Goal: Task Accomplishment & Management: Manage account settings

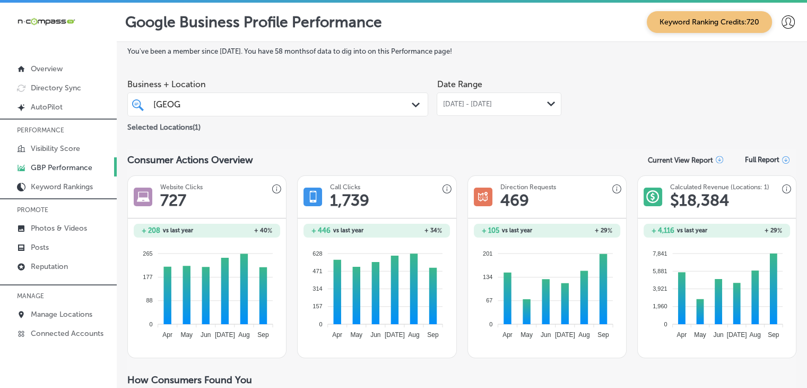
click at [227, 118] on div "Selected Locations ( 1 )" at bounding box center [277, 124] width 301 height 13
click at [234, 115] on div "oxford oxford Path Created with Sketch." at bounding box center [277, 104] width 301 height 24
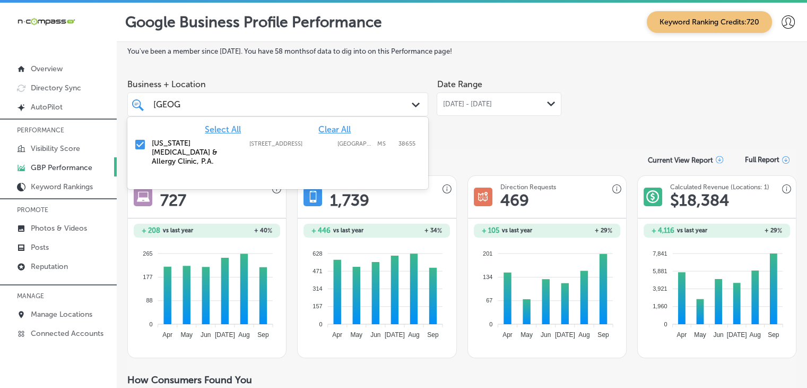
click at [333, 132] on span "Clear All" at bounding box center [335, 129] width 32 height 10
click at [332, 144] on div "3704 MS-39, Meridian, MS, 39301 3704 MS-39 Meridian MS 39301" at bounding box center [292, 143] width 87 height 7
click at [381, 40] on div "Google Business Profile Performance Keyword Ranking Credits: 720" at bounding box center [462, 22] width 691 height 39
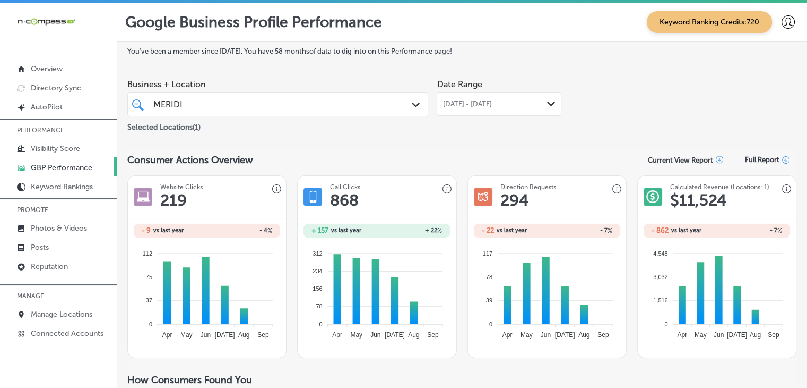
click at [492, 100] on span "[DATE] - [DATE]" at bounding box center [467, 104] width 49 height 8
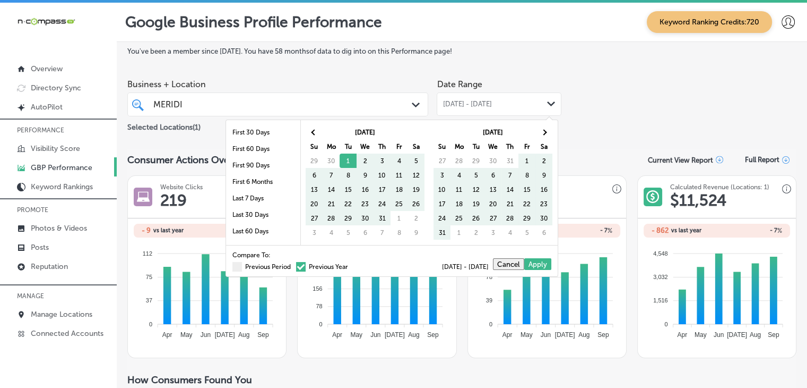
click at [252, 274] on div "Compare To: Previous Period Previous Year 07/01/2025 - 09/30/2025 Cancel Apply" at bounding box center [392, 260] width 332 height 31
click at [251, 270] on div "Compare To: Previous Period Previous Year 07/01/2025 - 09/30/2025 Cancel Apply" at bounding box center [392, 260] width 332 height 31
click at [251, 266] on label "Previous Period" at bounding box center [262, 266] width 58 height 6
click at [293, 265] on input "Previous Period" at bounding box center [293, 265] width 0 height 0
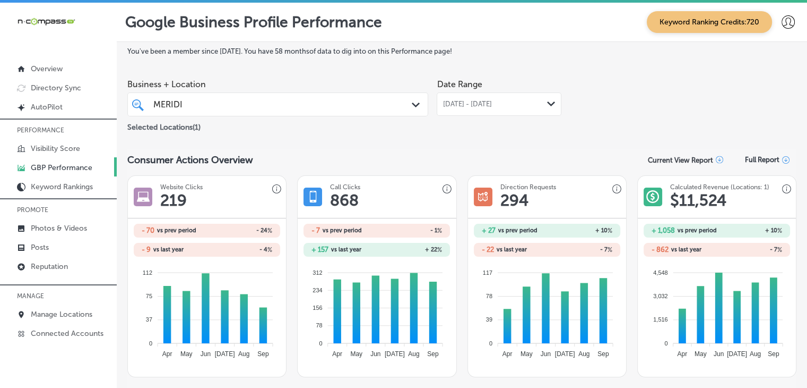
click at [489, 100] on span "[DATE] - [DATE]" at bounding box center [467, 104] width 49 height 8
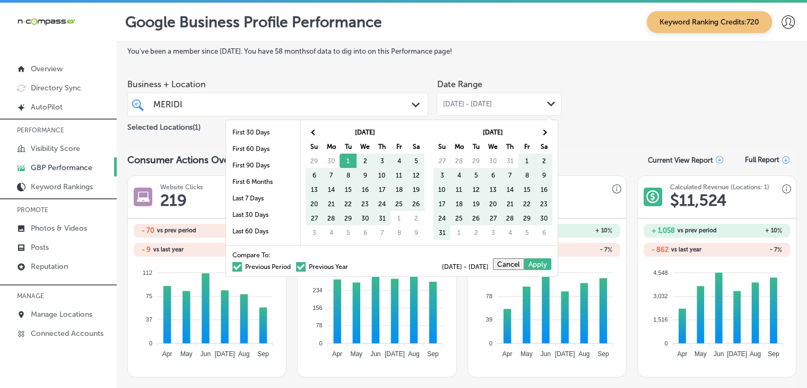
click at [255, 263] on label "Previous Period" at bounding box center [262, 266] width 58 height 6
click at [293, 265] on input "Previous Period" at bounding box center [293, 265] width 0 height 0
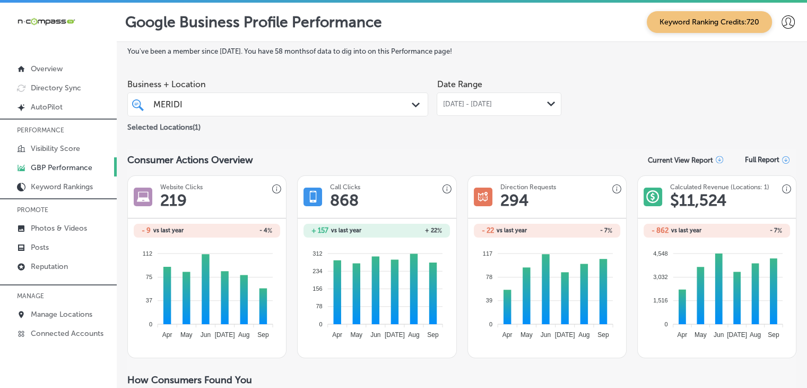
click at [461, 91] on div "Date Range Jul 01, 2025 - Sep 30, 2025 Path Created with Sketch." at bounding box center [499, 95] width 125 height 42
click at [461, 94] on div "[DATE] - [DATE] Path Created with Sketch." at bounding box center [499, 103] width 125 height 23
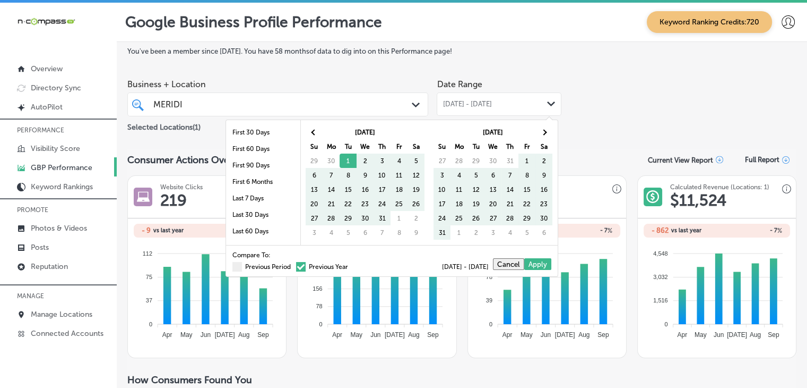
click at [261, 271] on div "Compare To: Previous Period Previous Year 07/01/2025 - 09/30/2025 Cancel Apply" at bounding box center [392, 260] width 332 height 31
click at [259, 263] on label "Previous Period" at bounding box center [262, 266] width 58 height 6
click at [293, 265] on input "Previous Period" at bounding box center [293, 265] width 0 height 0
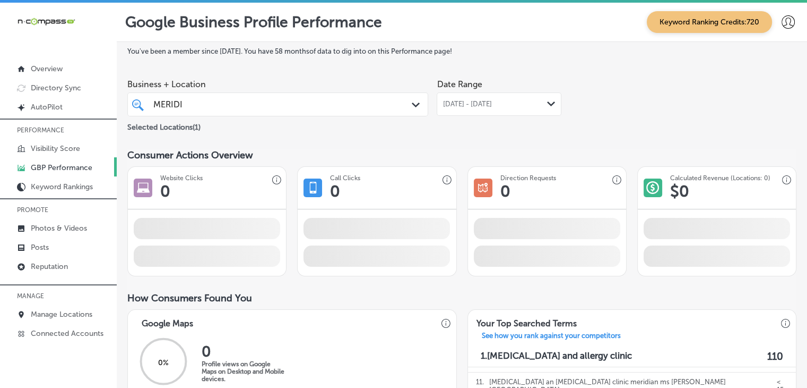
click at [243, 113] on div "MERIDI MERIDI Path Created with Sketch." at bounding box center [277, 104] width 301 height 24
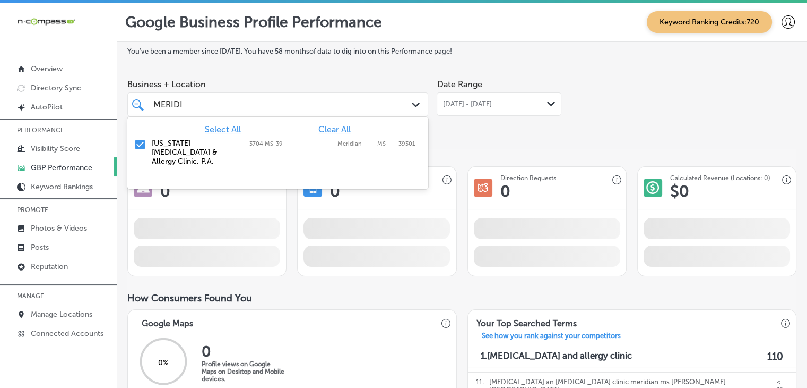
click at [326, 123] on div "Select All Clear All Mississippi Asthma & Allergy Clinic, P.A. 3704 MS-39, Meri…" at bounding box center [277, 144] width 301 height 55
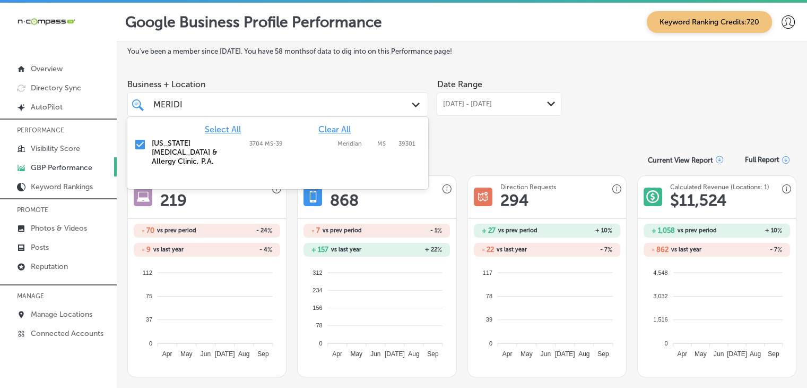
click at [328, 135] on div "Mississippi Asthma & Allergy Clinic, P.A. 3704 MS-39, Meridian, MS, 39301 3704 …" at bounding box center [277, 152] width 301 height 36
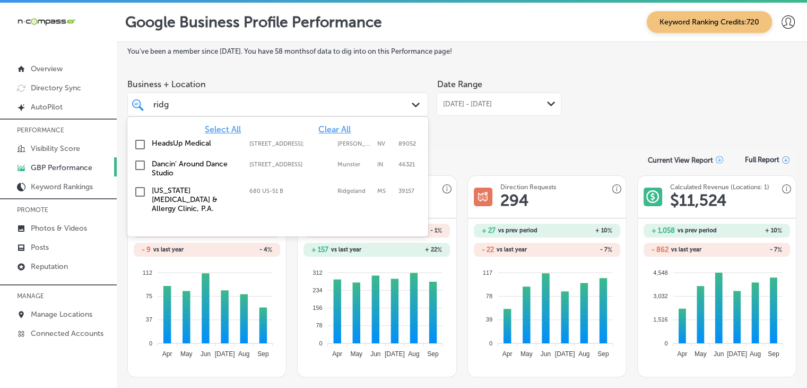
click at [263, 199] on div "Mississippi Asthma & Allergy Clinic, P.A. 680 US-51 B, Ridgeland, MS, 39157 680…" at bounding box center [261, 199] width 218 height 27
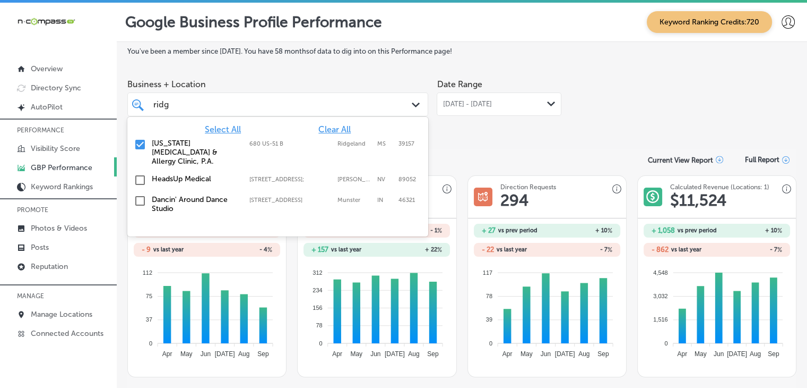
type input "ridg"
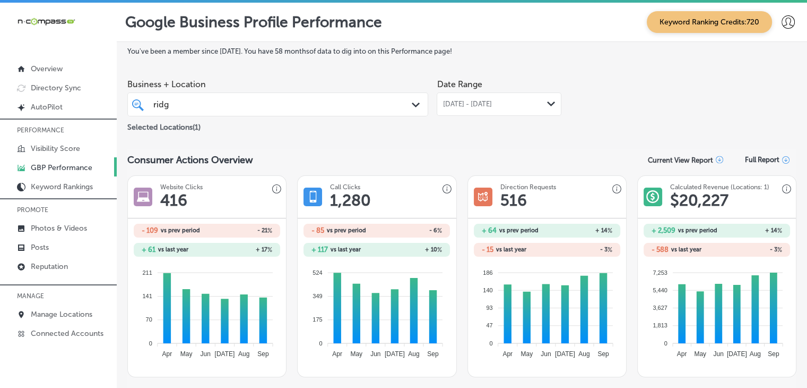
click at [464, 111] on div "[DATE] - [DATE] Path Created with Sketch." at bounding box center [499, 103] width 125 height 23
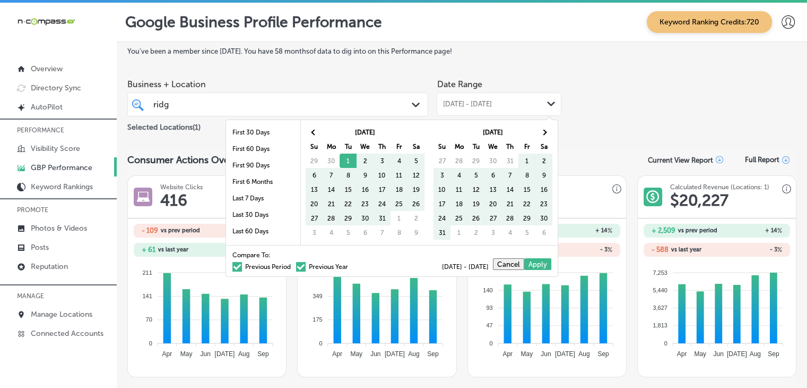
click at [260, 263] on label "Previous Period" at bounding box center [262, 266] width 58 height 6
click at [293, 265] on input "Previous Period" at bounding box center [293, 265] width 0 height 0
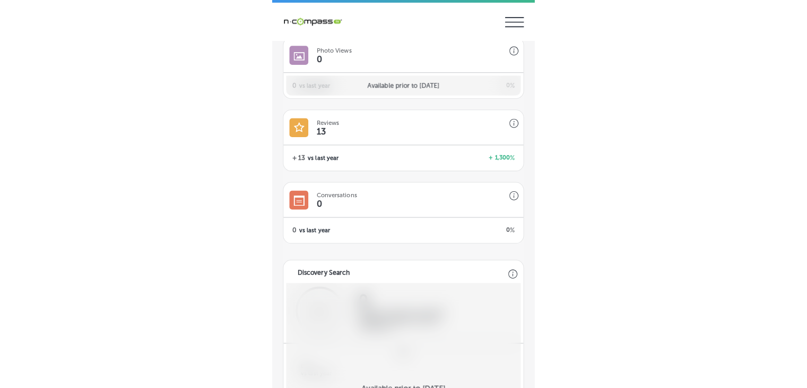
scroll to position [963, 0]
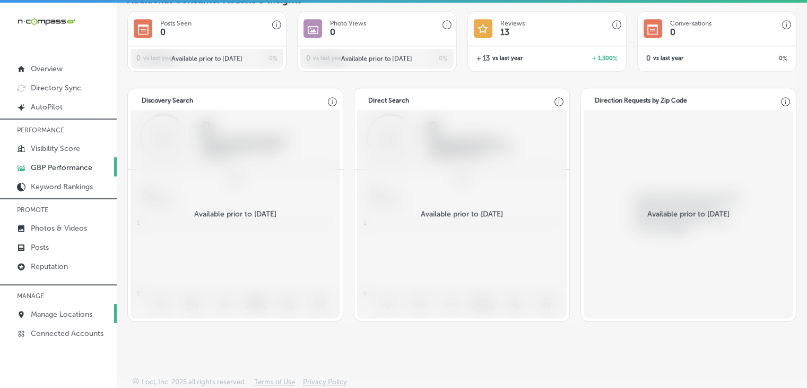
click at [72, 313] on p "Manage Locations" at bounding box center [62, 313] width 62 height 9
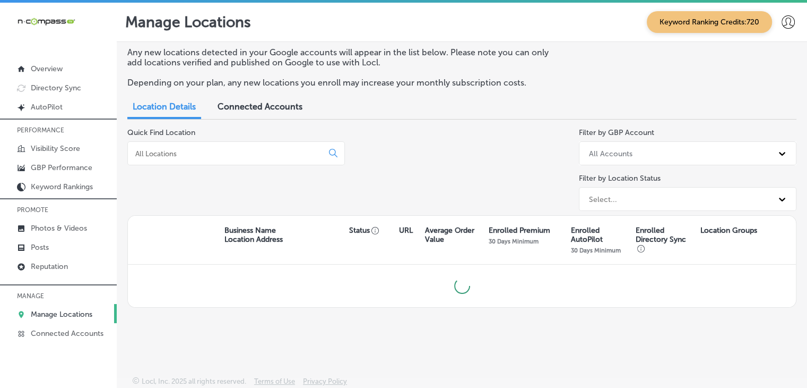
click at [242, 158] on div at bounding box center [236, 153] width 218 height 24
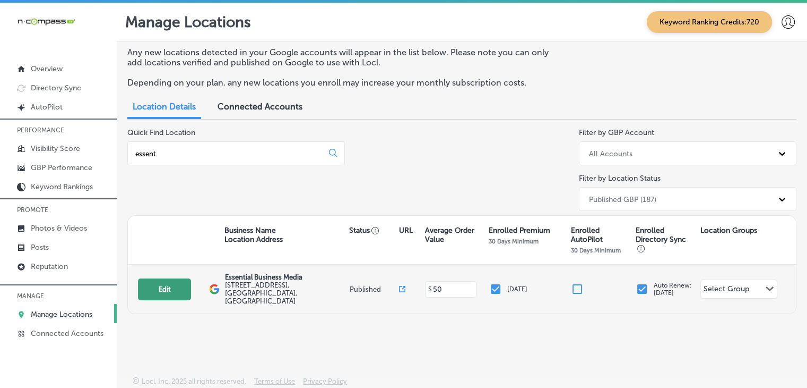
type input "essent"
click at [175, 291] on button "Edit" at bounding box center [164, 289] width 53 height 22
select select "US"
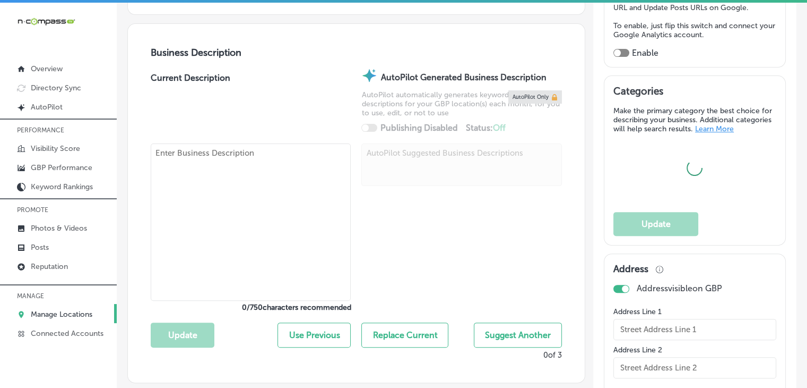
type textarea "Essential Business Media is a nation-wide full-service advertising and marketin…"
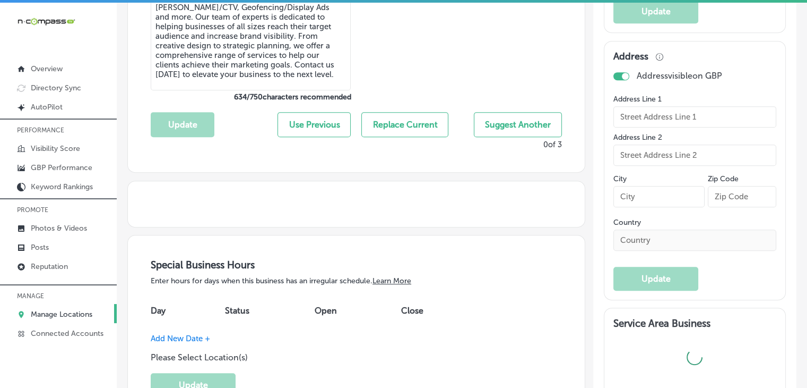
scroll to position [743, 0]
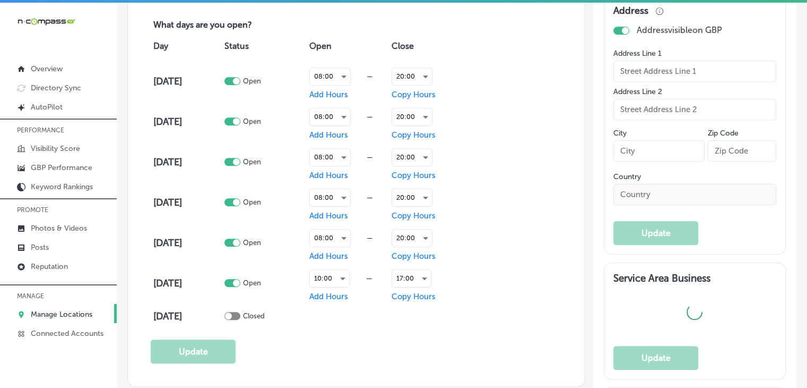
type input "1515 20th Street"
type input "suite 24"
type input "[GEOGRAPHIC_DATA]"
type input "93301"
type input "US"
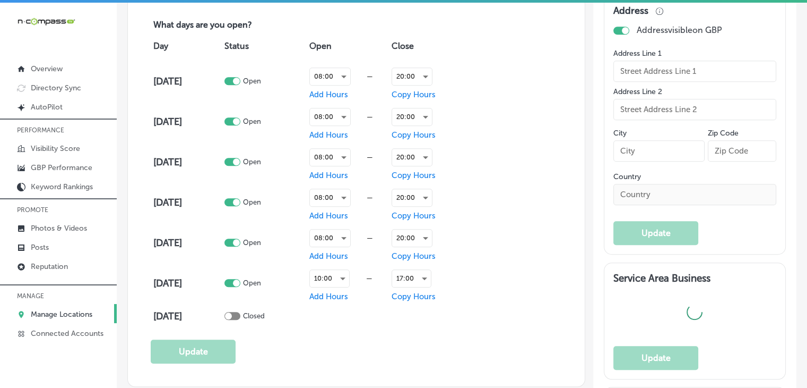
type input "https://essentialbusinessmedia.com/"
checkbox input "true"
type input "Essential Business Media"
type input "+1 661 703 5959"
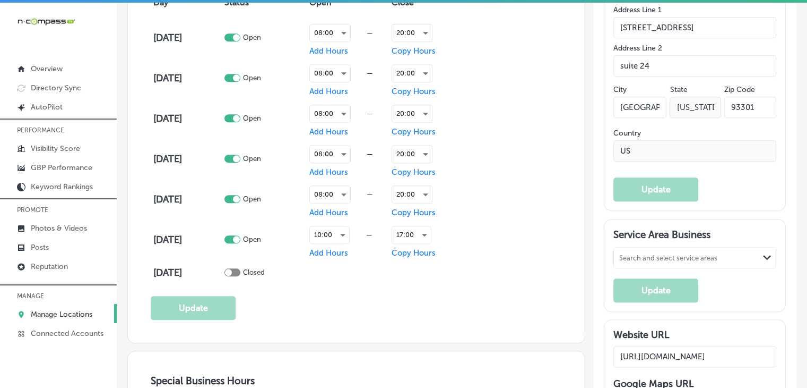
scroll to position [956, 0]
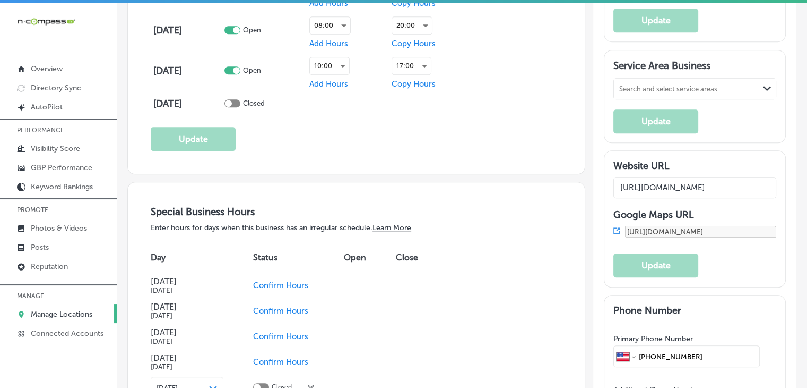
click at [650, 99] on div "Search and select service areas Path Created with Sketch." at bounding box center [695, 89] width 162 height 20
paste input "[GEOGRAPHIC_DATA]"
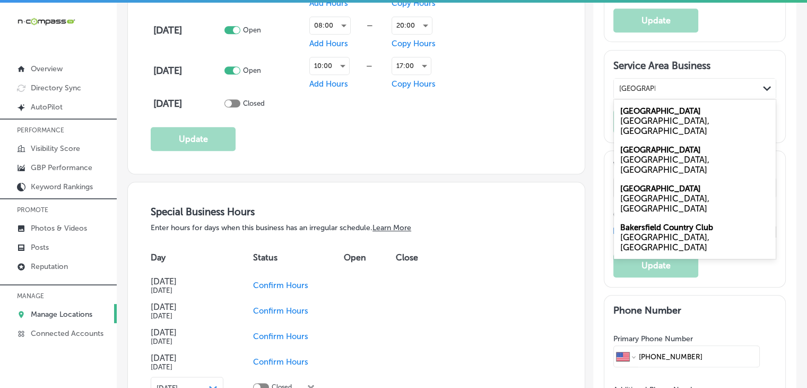
click at [644, 132] on div "CA, USA" at bounding box center [695, 126] width 149 height 20
type input "[GEOGRAPHIC_DATA]"
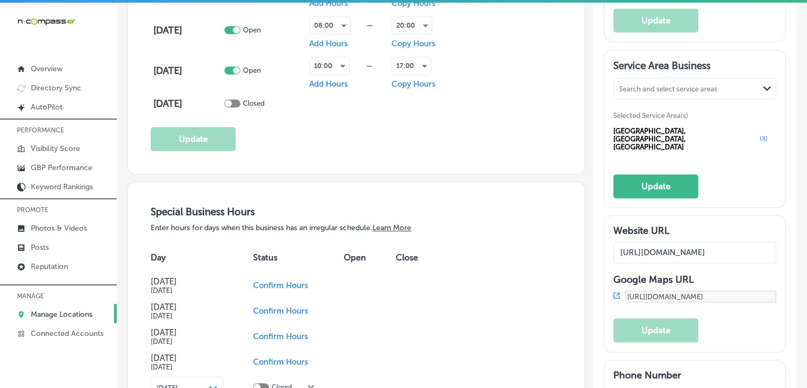
click at [656, 92] on div "Search and select service areas" at bounding box center [668, 88] width 98 height 8
paste input "Rosedale"
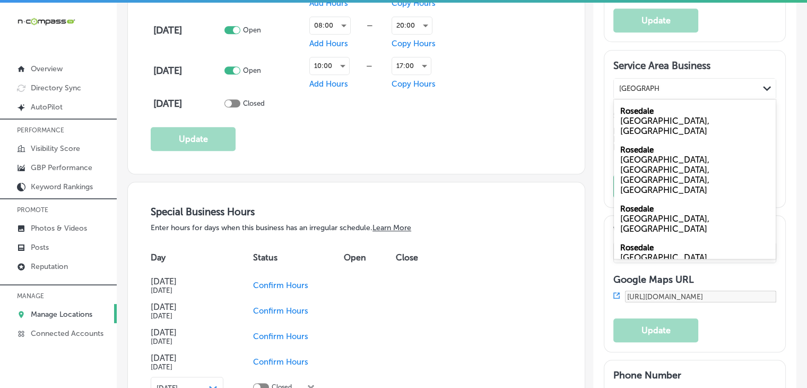
click at [650, 114] on div "Rosedale CA, USA" at bounding box center [695, 120] width 162 height 39
type input "Rosedale, ca"
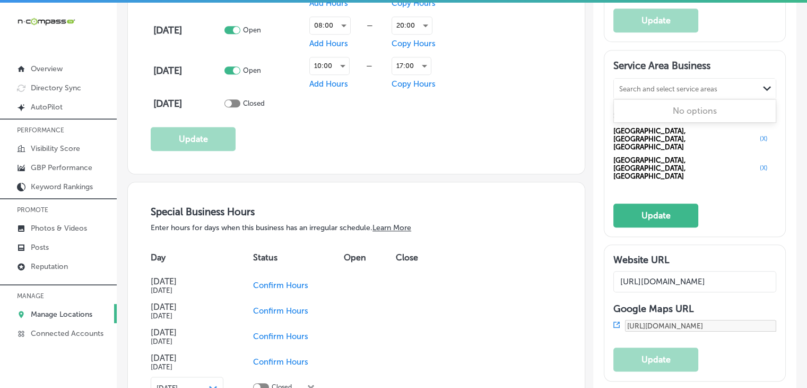
click at [672, 90] on div "Search and select service areas" at bounding box center [686, 88] width 145 height 14
paste input "Delano"
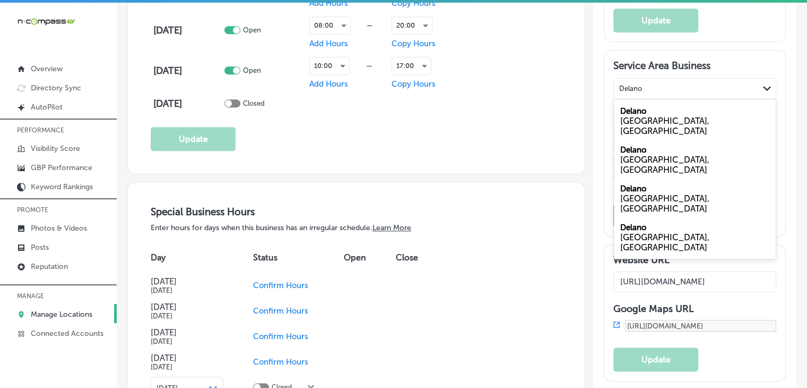
click at [670, 114] on div "Delano CA, USA" at bounding box center [695, 120] width 162 height 39
type input "Delano"
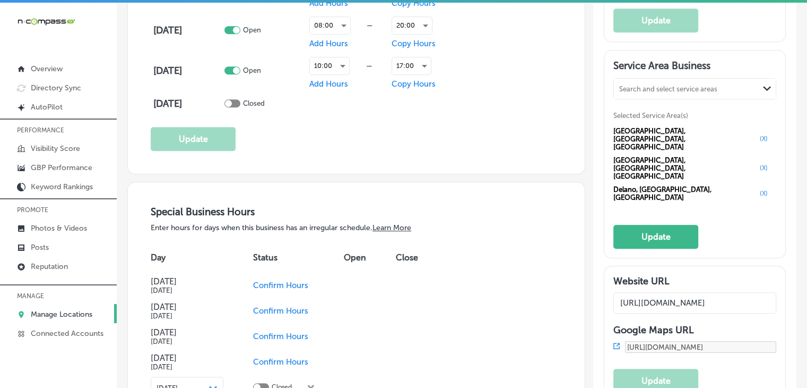
click at [683, 110] on div "Search and select service areas Path Created with Sketch. Selected Service Area…" at bounding box center [695, 141] width 163 height 126
click at [682, 92] on div "Search and select service areas" at bounding box center [668, 88] width 98 height 8
paste input "Mcfarland"
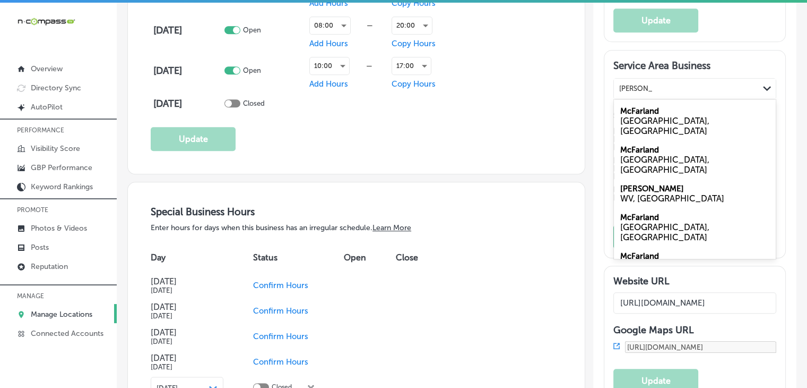
click at [633, 116] on label "McFarland" at bounding box center [640, 111] width 39 height 10
type input "Mcfarland"
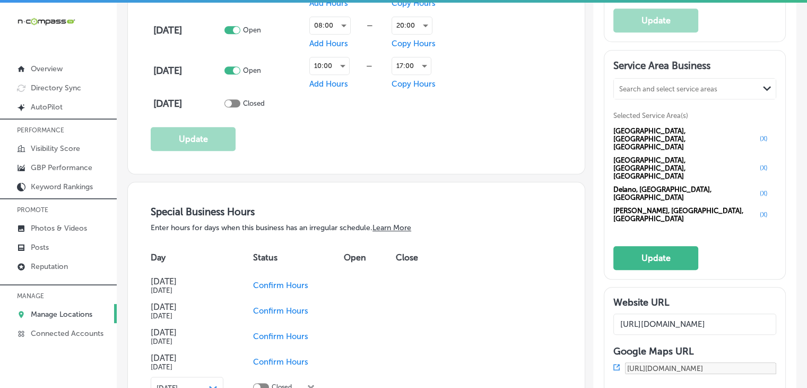
drag, startPoint x: 607, startPoint y: 93, endPoint x: 629, endPoint y: 94, distance: 21.2
click at [623, 94] on div "Search and select service areas Path Created with Sketch." at bounding box center [695, 88] width 163 height 21
click at [629, 92] on div "Search and select service areas" at bounding box center [668, 88] width 98 height 8
paste input "Shafter"
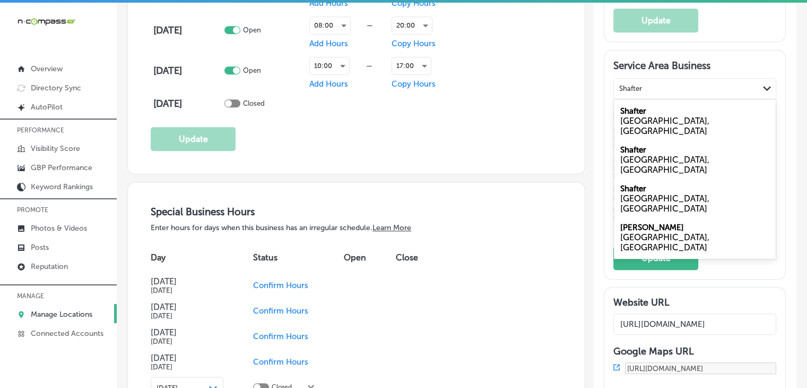
click at [674, 118] on div "Shafter CA, USA" at bounding box center [695, 120] width 162 height 39
type input "Shafter"
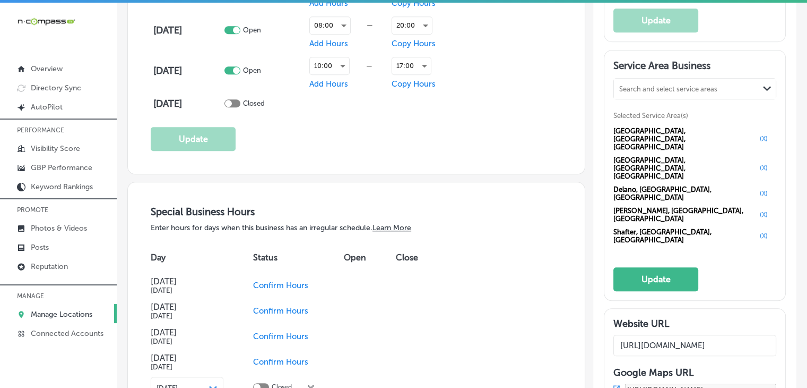
click at [681, 92] on div "Search and select service areas" at bounding box center [668, 88] width 98 height 8
paste input "Wasco"
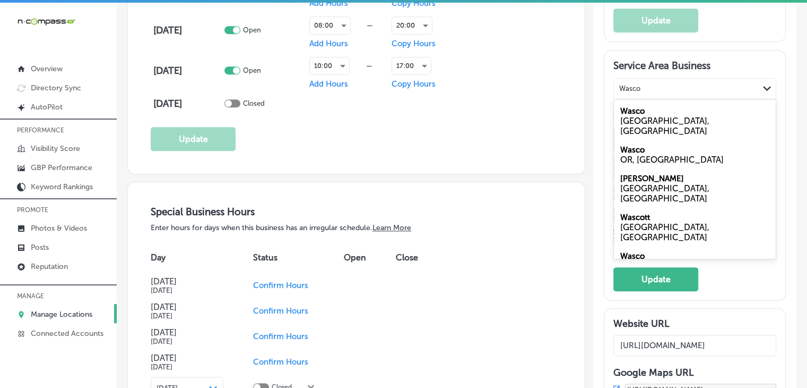
click at [684, 116] on div "Wasco CA, USA" at bounding box center [695, 120] width 162 height 39
type input "Wasco"
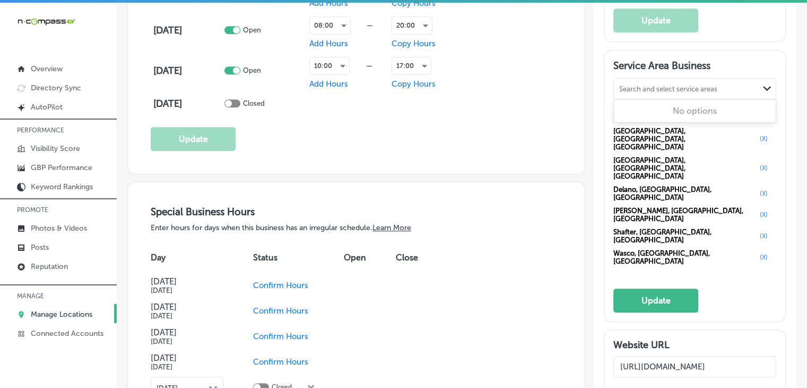
click at [666, 92] on div "Search and select service areas" at bounding box center [668, 88] width 98 height 8
paste input "Lake Isabella"
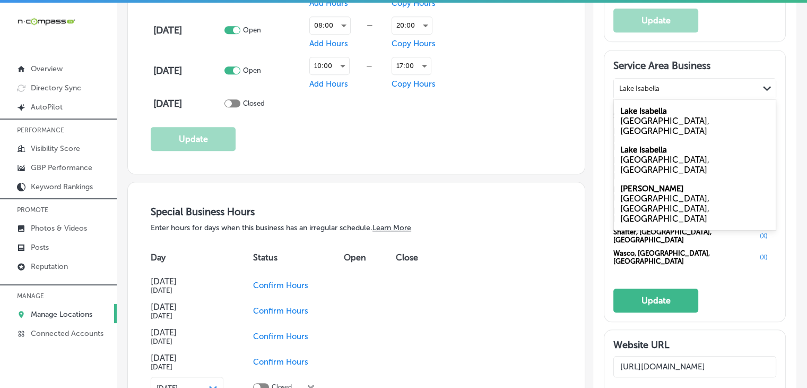
click at [659, 116] on label "Lake Isabella" at bounding box center [644, 111] width 47 height 10
type input "Lake Isabella"
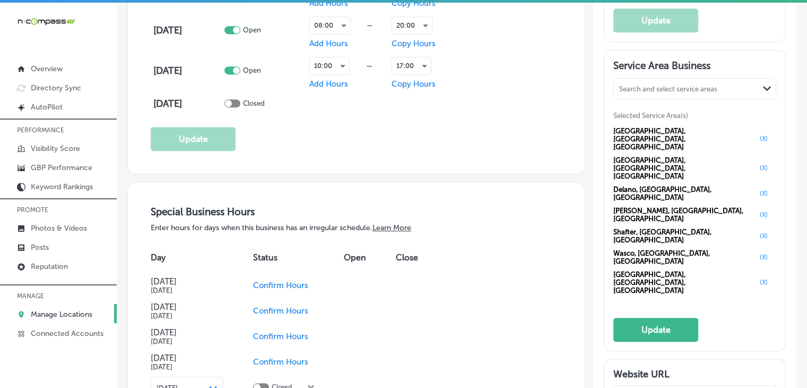
click at [649, 92] on div "Search and select service areas" at bounding box center [668, 88] width 98 height 8
paste input "California City"
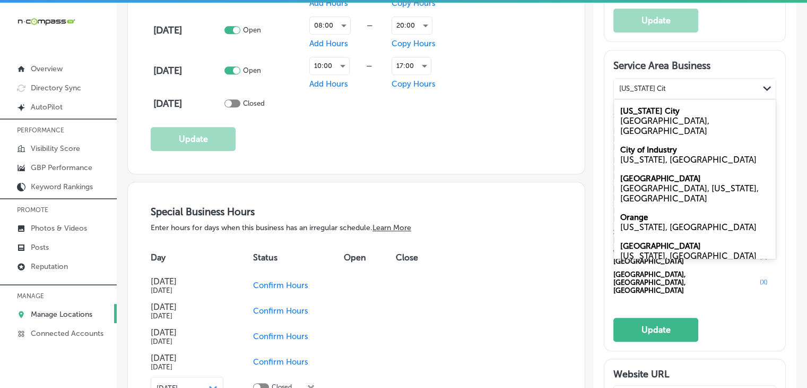
click at [719, 122] on div "CA, USA" at bounding box center [695, 126] width 149 height 20
type input "California City"
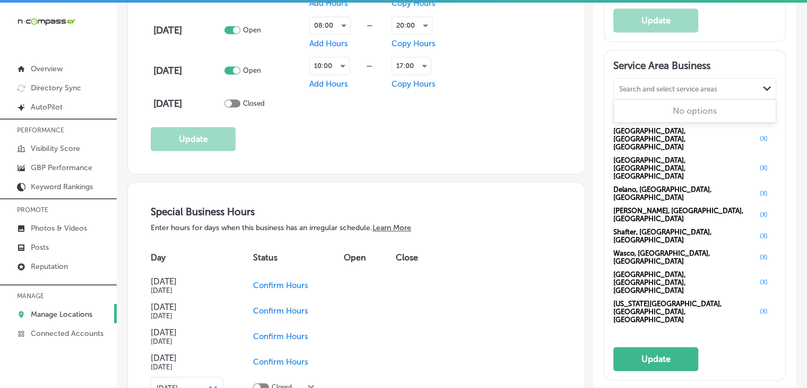
click at [633, 92] on div "Search and select service areas" at bounding box center [668, 88] width 98 height 8
paste input "Arvin"
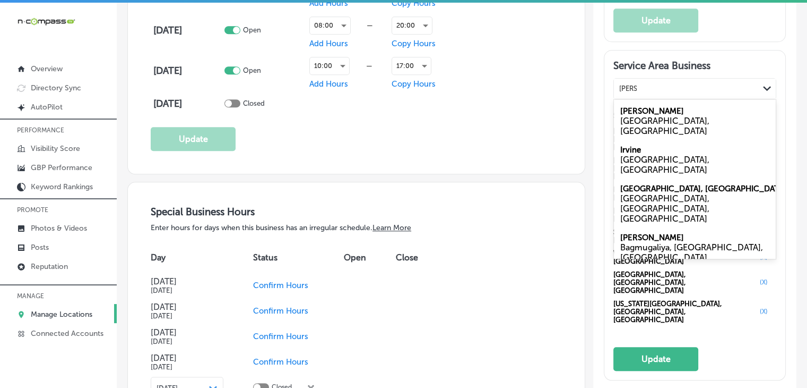
click at [696, 122] on div "Arvin CA, USA" at bounding box center [695, 120] width 162 height 39
type input "Arvin"
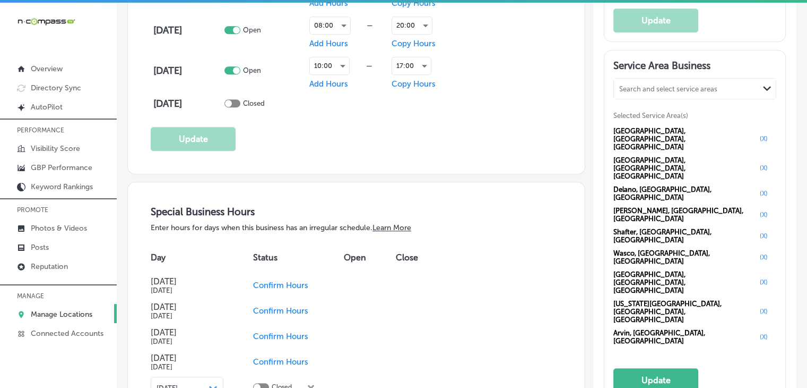
click at [684, 85] on div "Search and select service areas Path Created with Sketch." at bounding box center [695, 89] width 162 height 20
paste input "Lamont"
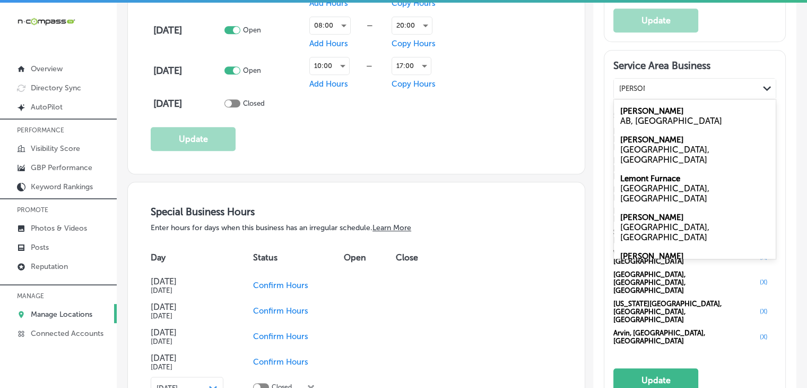
click at [656, 147] on div "Lamont CA, USA" at bounding box center [695, 149] width 162 height 39
type input "Lamont"
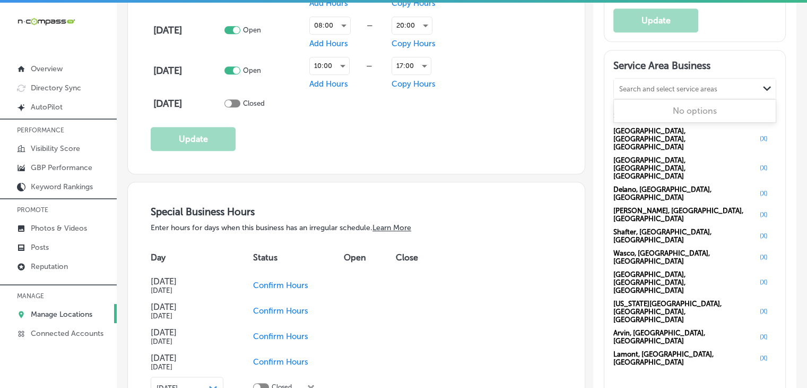
click at [639, 92] on div "Search and select service areas" at bounding box center [668, 88] width 98 height 8
paste input "Mettler"
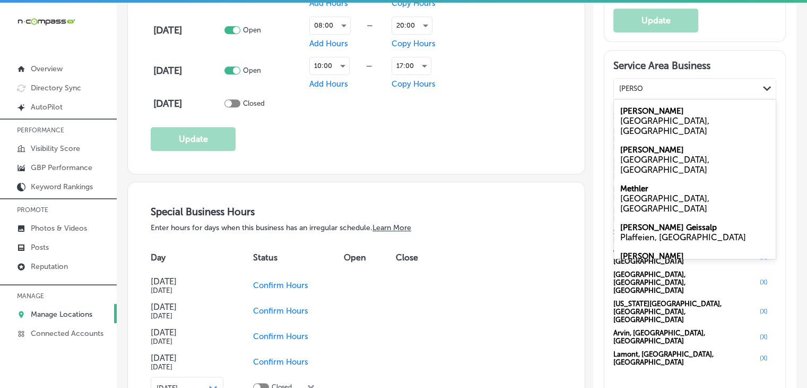
click at [679, 128] on div "CA, USA" at bounding box center [695, 126] width 149 height 20
type input "Mettler"
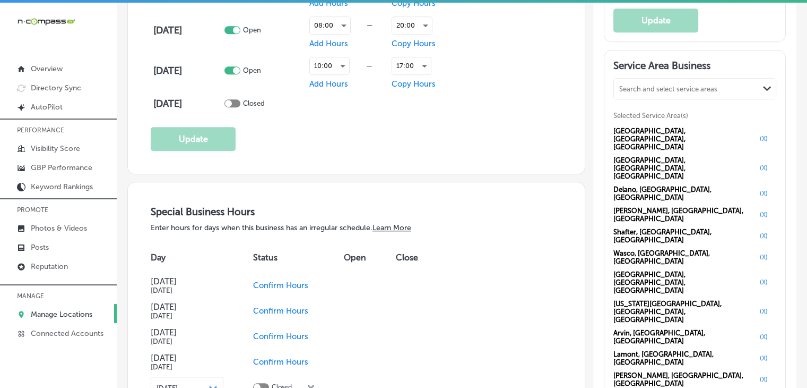
click at [644, 89] on div "Search and select service areas" at bounding box center [686, 88] width 145 height 14
paste input "Ridgecrest"
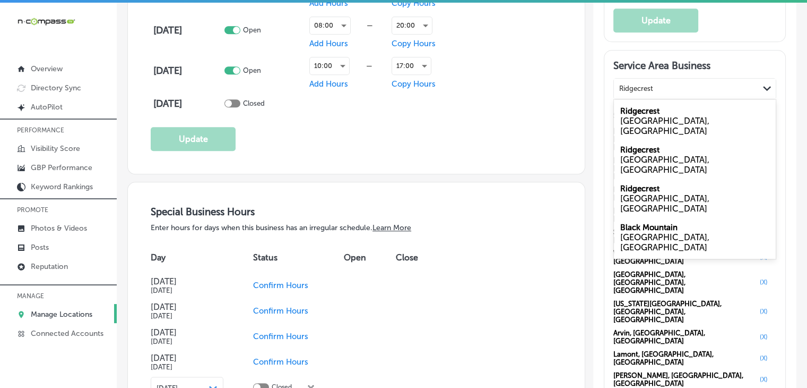
click at [676, 113] on div "Ridgecrest CA, USA" at bounding box center [695, 120] width 162 height 39
type input "Ridgecrest"
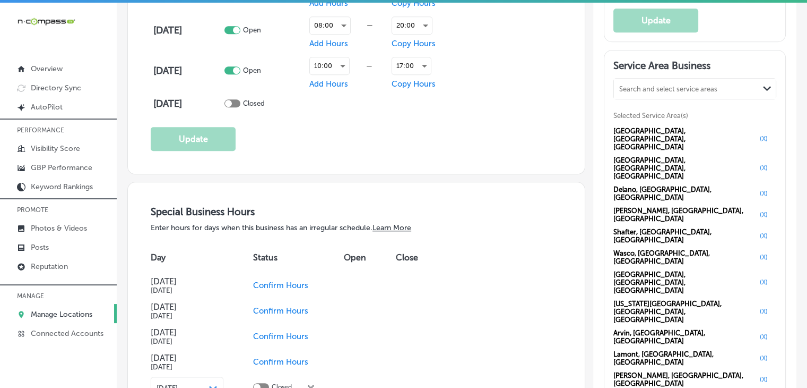
click at [655, 83] on div "Service Area Business Search and select service areas Path Created with Sketch.…" at bounding box center [695, 257] width 163 height 396
click at [656, 90] on div "Search and select service areas Path Created with Sketch." at bounding box center [695, 89] width 162 height 20
paste input "Frazier Park"
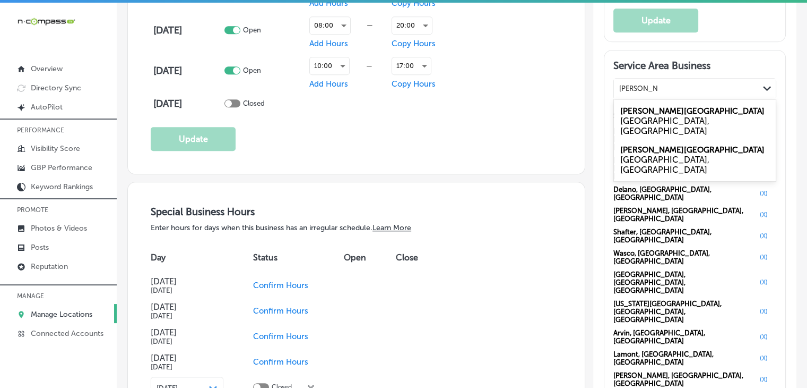
click at [673, 117] on div "Frazier Park CA, USA" at bounding box center [695, 120] width 162 height 39
type input "Frazier Park"
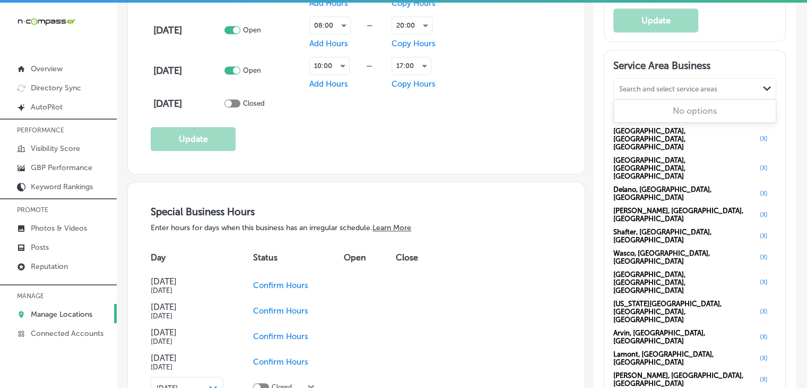
click at [684, 92] on div "Search and select service areas" at bounding box center [668, 88] width 98 height 8
paste input "Oildale"
click at [679, 116] on div "Oildale CA, USA" at bounding box center [695, 120] width 162 height 39
type input "Oildale"
click at [696, 92] on div "Search and select service areas" at bounding box center [668, 88] width 98 height 8
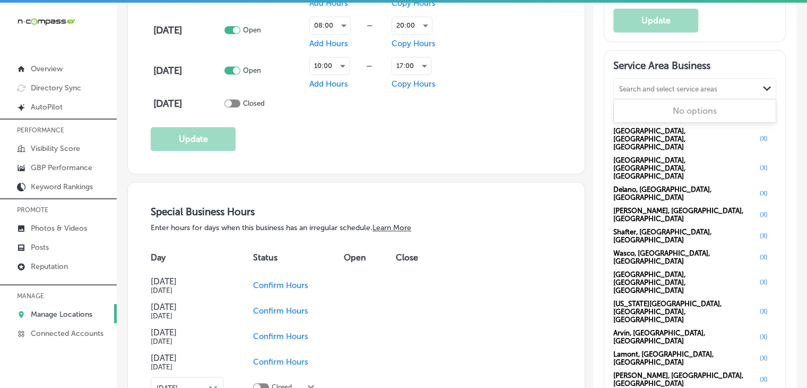
paste input "Taft"
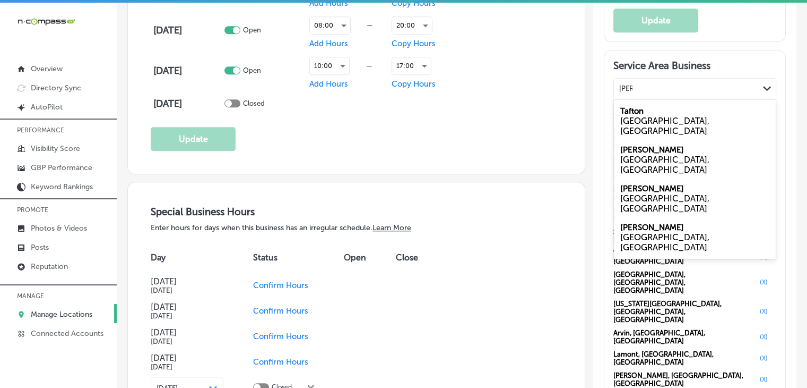
click at [671, 158] on div "CA, USA" at bounding box center [695, 164] width 149 height 20
type input "Taft"
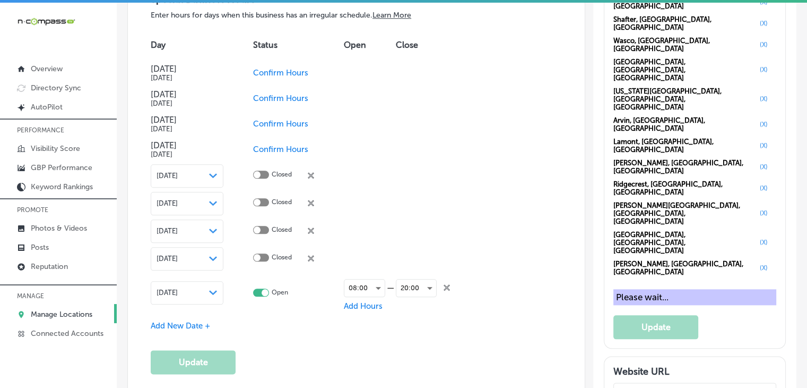
scroll to position [1170, 0]
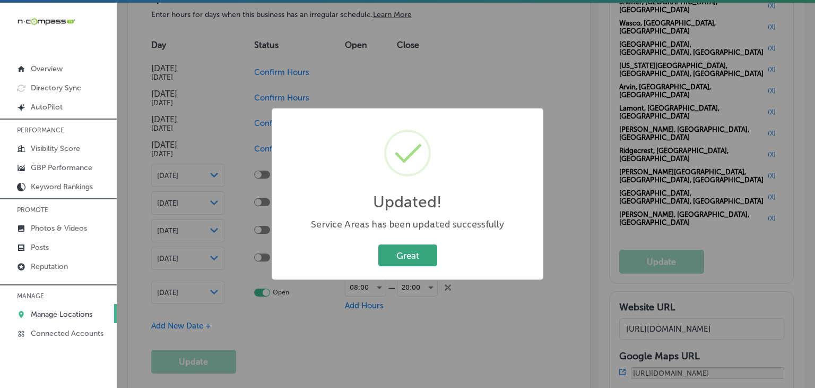
click at [406, 265] on button "Great" at bounding box center [407, 255] width 59 height 22
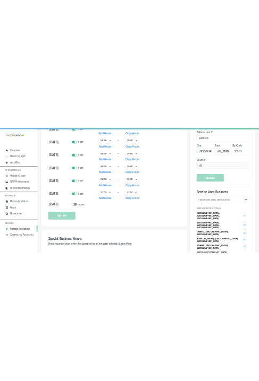
scroll to position [849, 0]
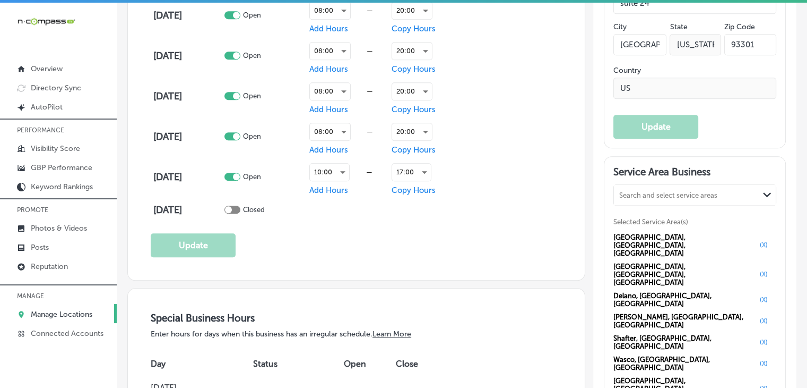
select select "US"
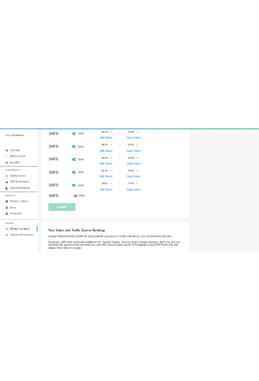
scroll to position [858, 0]
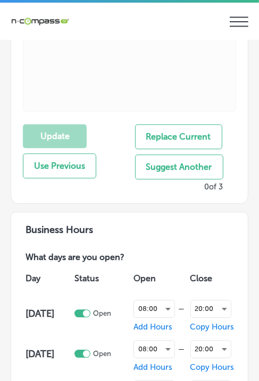
type input "1515 20th Street"
type input "suite 24"
type input "[GEOGRAPHIC_DATA]"
type input "93301"
type input "US"
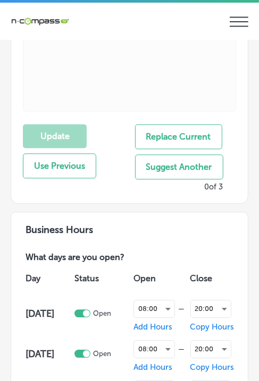
type input "https://essentialbusinessmedia.com/"
checkbox input "true"
type input "+1 661 703 5959"
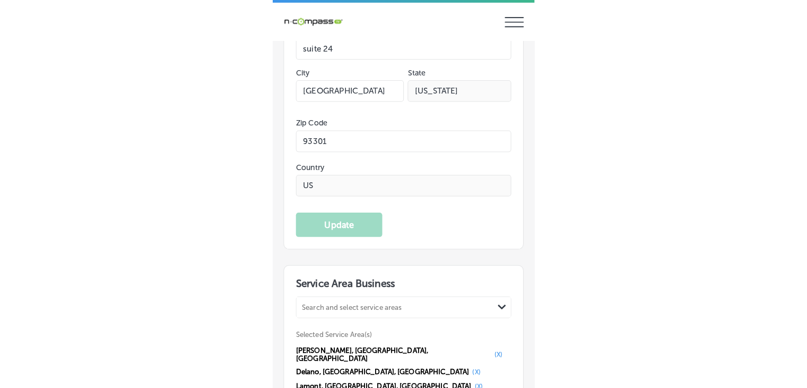
scroll to position [2247, 0]
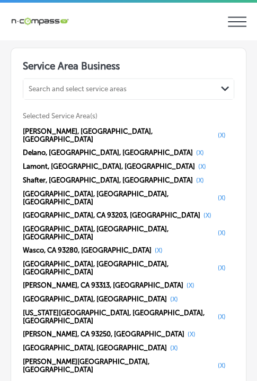
select select "US"
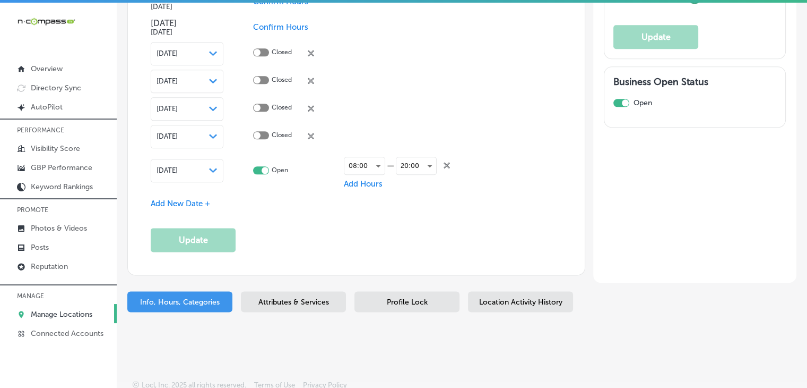
type input "1515 20th Street"
type input "suite 24"
type input "[GEOGRAPHIC_DATA]"
type input "93301"
type input "US"
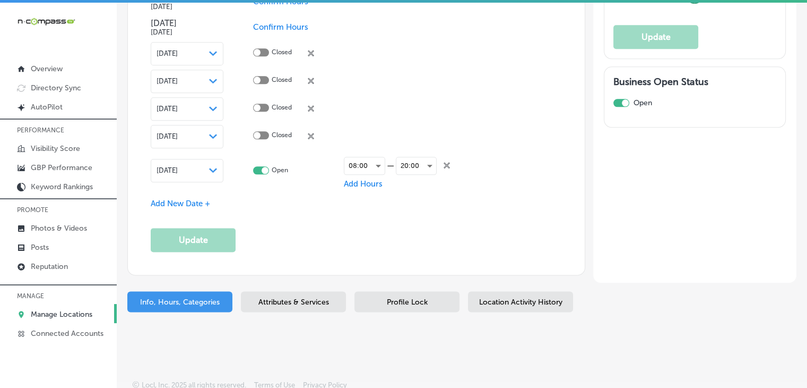
type input "https://essentialbusinessmedia.com/"
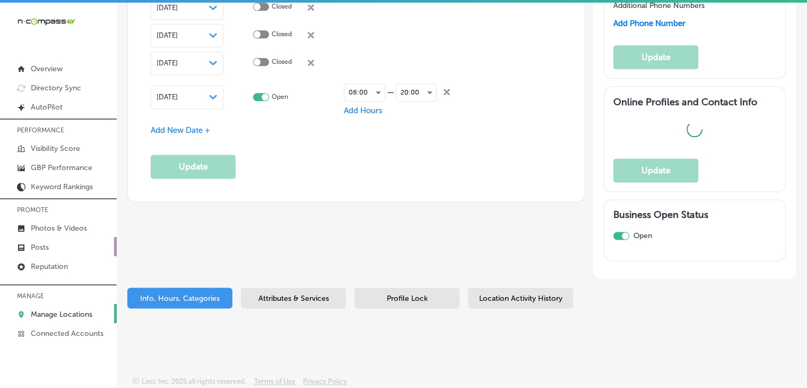
checkbox input "true"
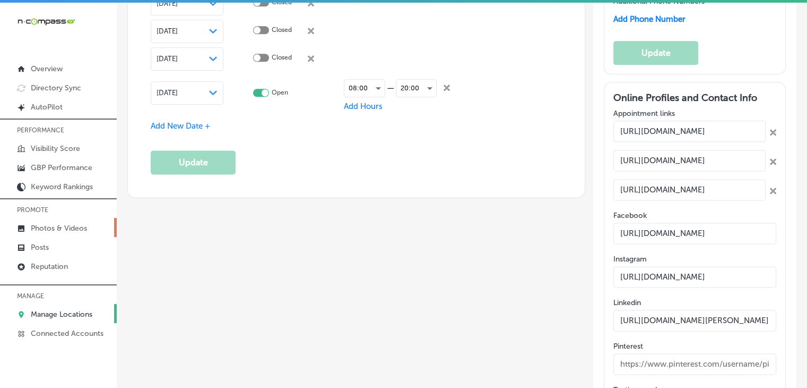
type input "+1 661 703 5959"
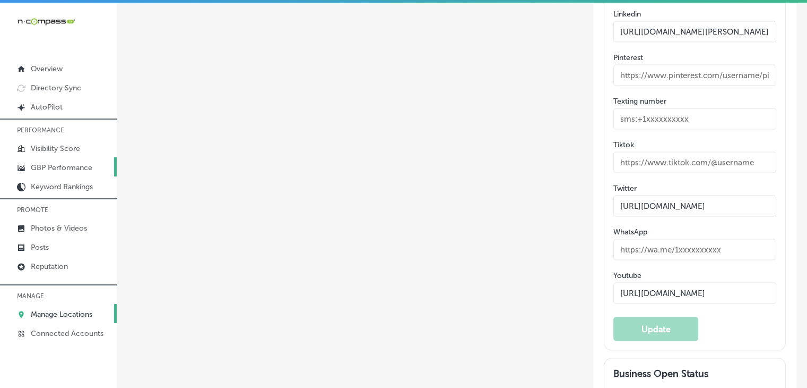
click at [68, 163] on p "GBP Performance" at bounding box center [62, 167] width 62 height 9
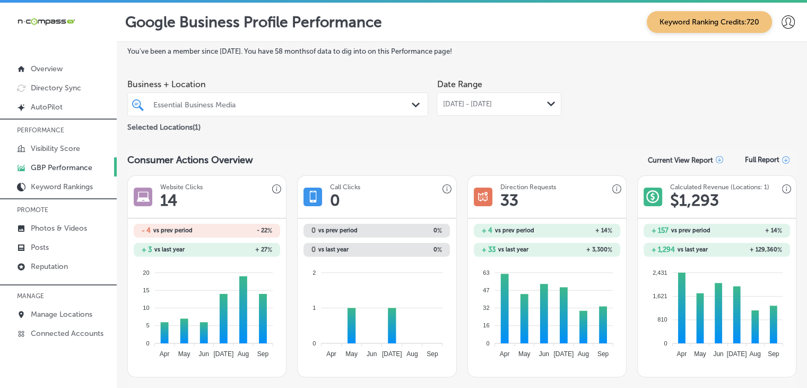
click at [450, 116] on div "Date Range Sep 01, 2025 - Sep 30, 2025 Path Created with Sketch." at bounding box center [499, 103] width 125 height 59
click at [452, 108] on div "[DATE] - [DATE] Path Created with Sketch." at bounding box center [499, 103] width 125 height 23
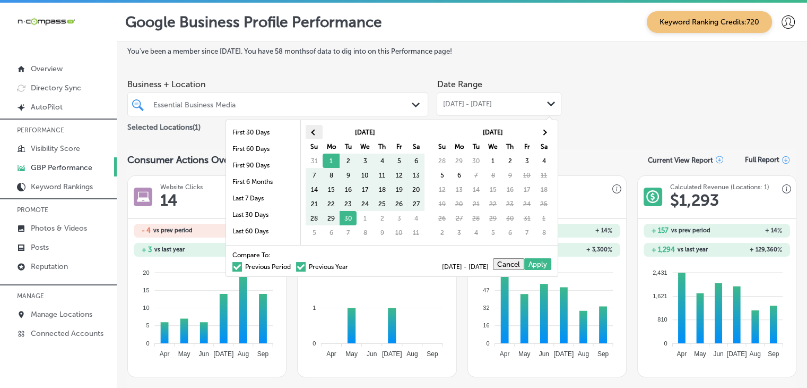
click at [307, 130] on th at bounding box center [314, 132] width 17 height 14
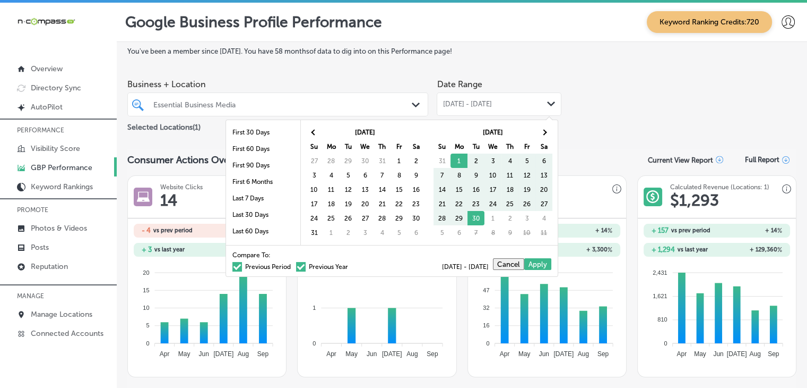
click at [307, 130] on th at bounding box center [314, 132] width 17 height 14
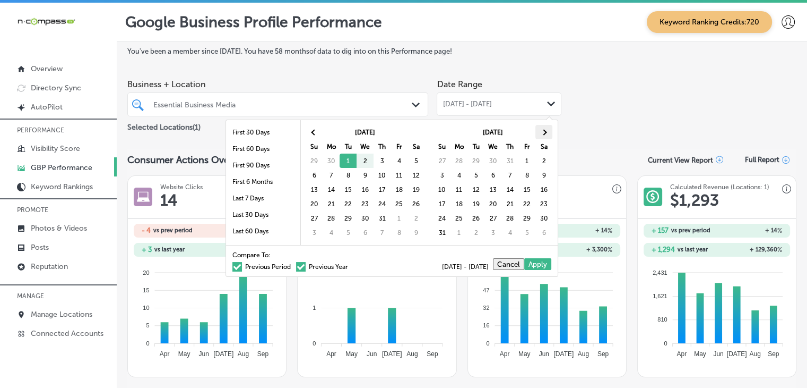
click at [548, 131] on th at bounding box center [544, 132] width 17 height 14
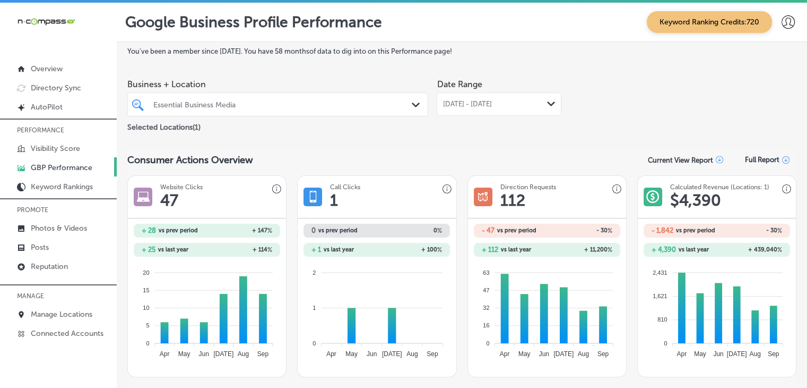
click at [492, 107] on span "[DATE] - [DATE]" at bounding box center [467, 104] width 49 height 8
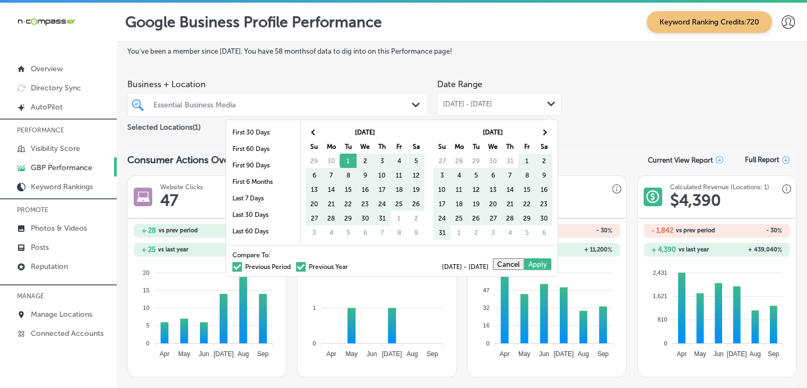
click at [321, 268] on label "Previous Year" at bounding box center [322, 266] width 52 height 6
click at [350, 265] on input "Previous Year" at bounding box center [350, 265] width 0 height 0
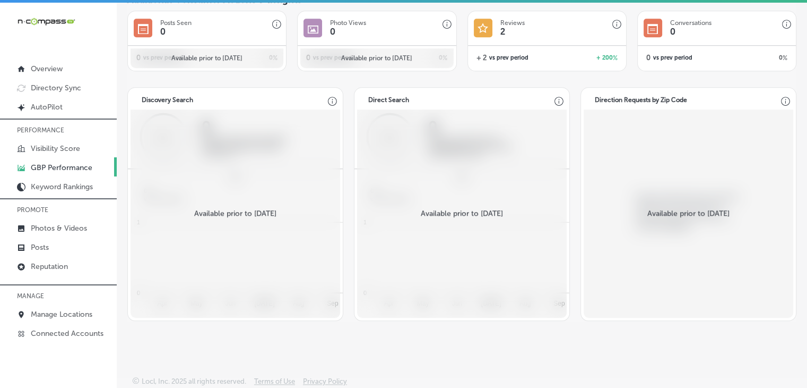
scroll to position [963, 0]
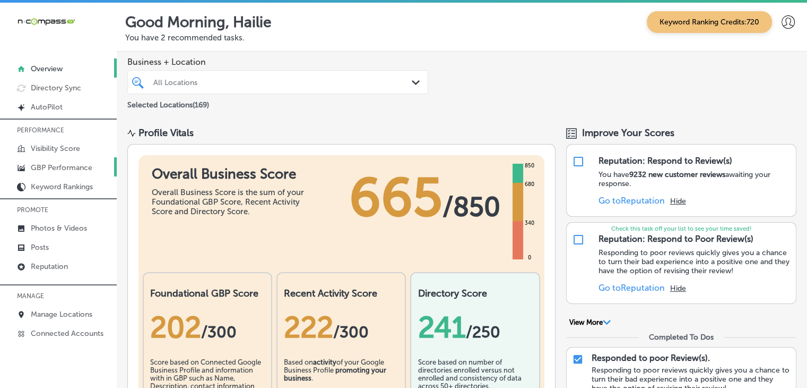
click at [42, 166] on p "GBP Performance" at bounding box center [62, 167] width 62 height 9
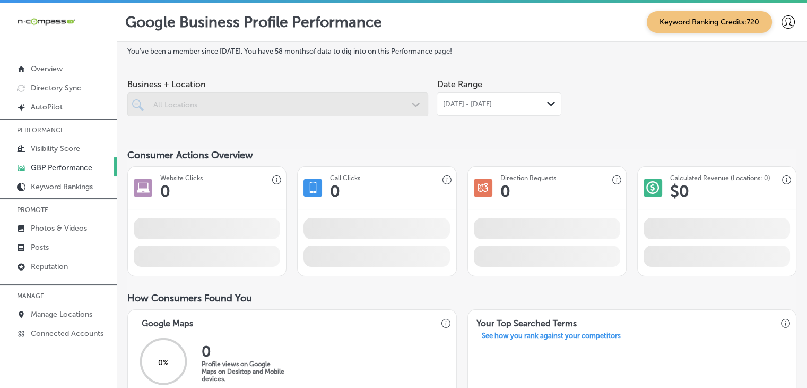
click at [578, 96] on div "Business + Location All Locations Path Created with Sketch. Date Range [DATE] -…" at bounding box center [461, 103] width 669 height 59
click at [501, 92] on div "[DATE] - [DATE] Path Created with Sketch." at bounding box center [499, 103] width 125 height 23
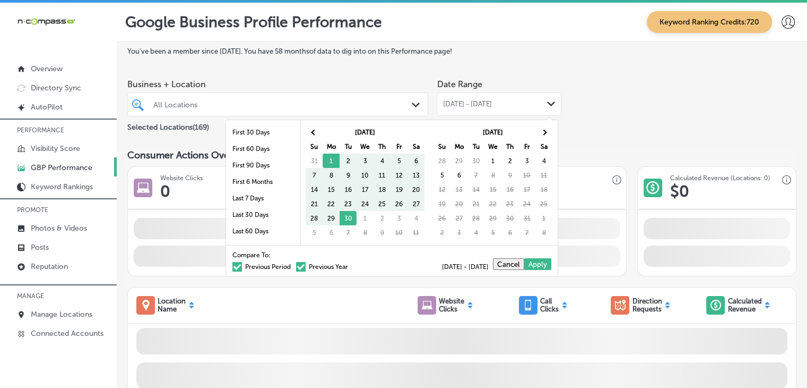
click at [317, 139] on th "Su" at bounding box center [314, 146] width 17 height 14
click at [316, 136] on th at bounding box center [314, 132] width 17 height 14
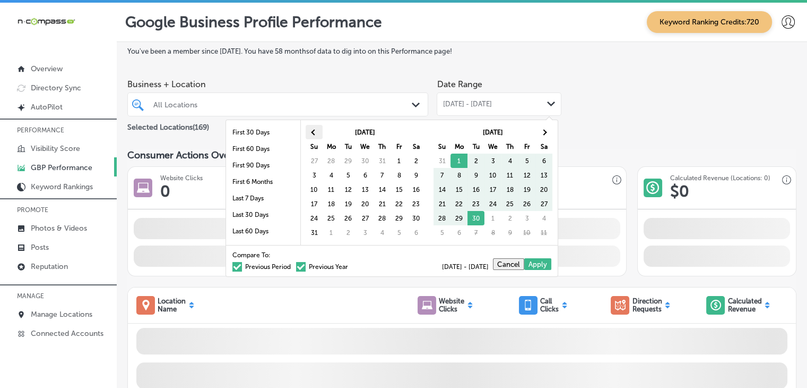
click at [315, 134] on th at bounding box center [314, 132] width 17 height 14
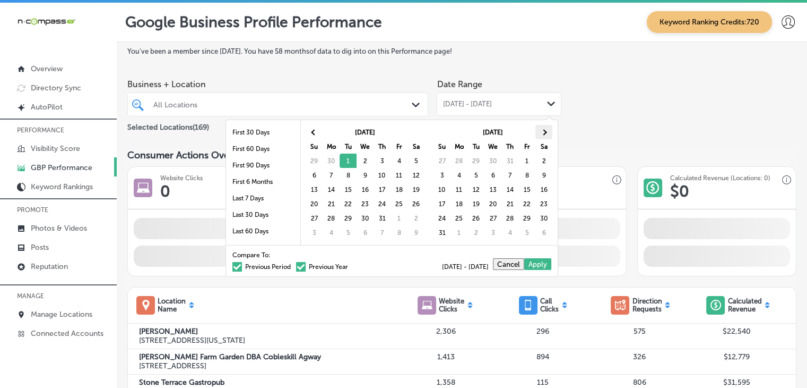
click at [539, 133] on th at bounding box center [544, 132] width 17 height 14
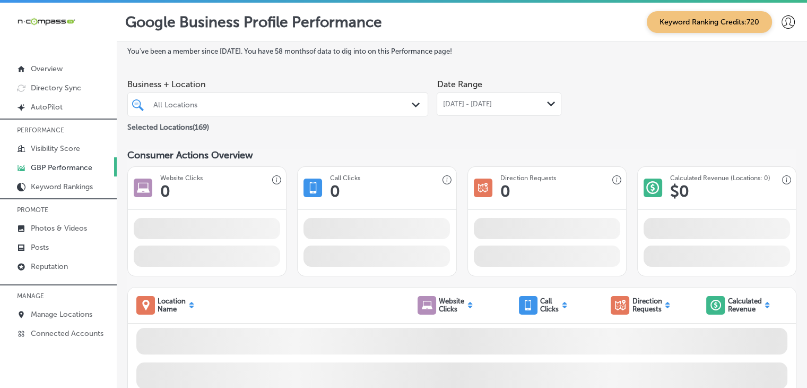
click at [279, 102] on div "All Locations" at bounding box center [283, 104] width 260 height 9
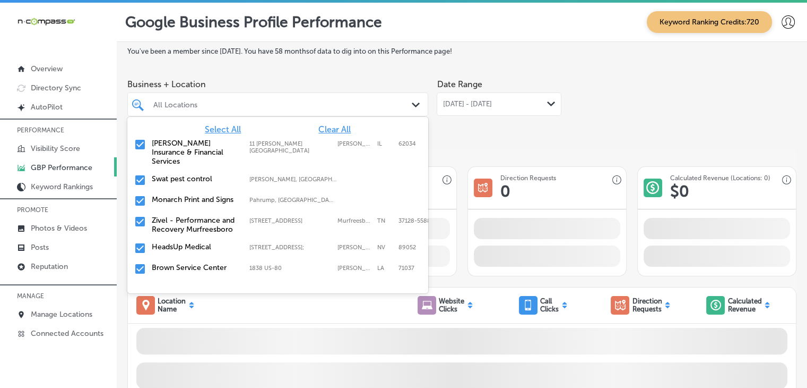
drag, startPoint x: 351, startPoint y: 126, endPoint x: 340, endPoint y: 124, distance: 11.3
click at [350, 126] on div "Select All Clear All" at bounding box center [277, 129] width 301 height 10
click at [340, 124] on span "Clear All" at bounding box center [335, 129] width 32 height 10
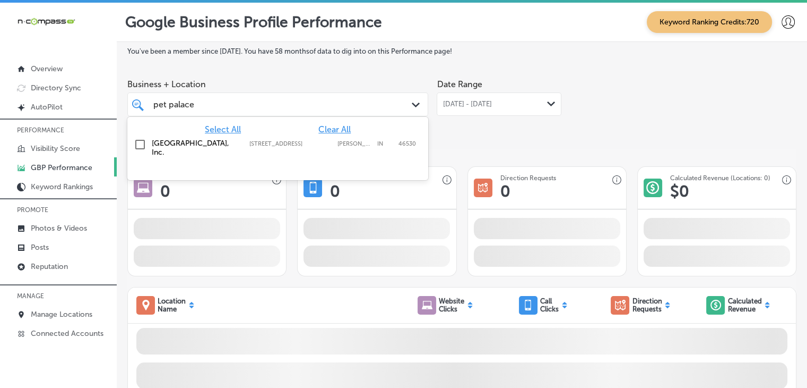
click at [297, 156] on div "[GEOGRAPHIC_DATA], Inc. [STREET_ADDRESS] [STREET_ADDRESS][PERSON_NAME]" at bounding box center [261, 148] width 218 height 18
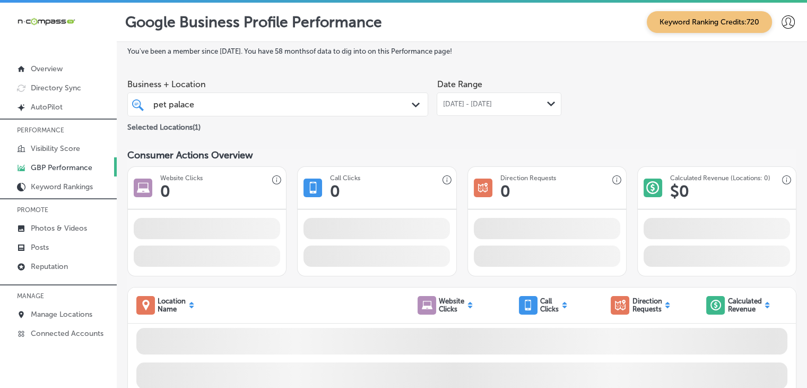
click at [283, 74] on div "Business + Location [GEOGRAPHIC_DATA] Path Created with Sketch." at bounding box center [277, 95] width 301 height 42
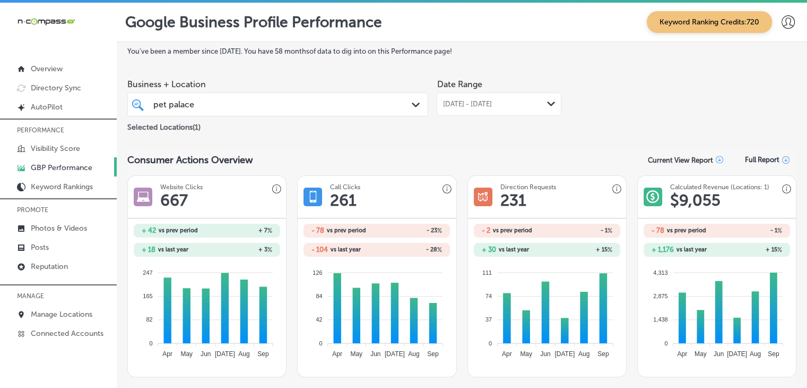
click at [492, 102] on span "[DATE] - [DATE]" at bounding box center [467, 104] width 49 height 8
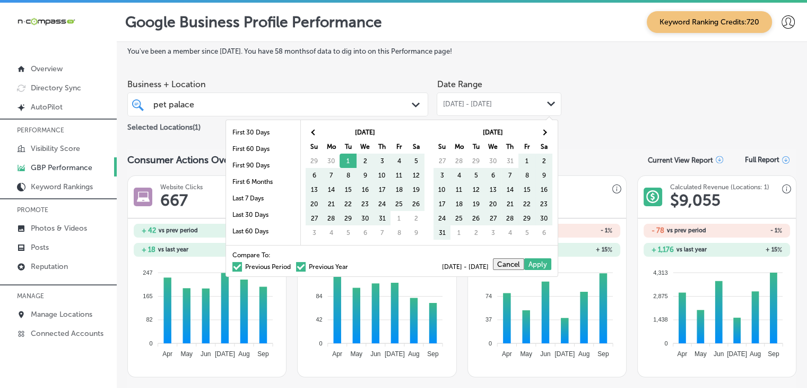
click at [253, 263] on label "Previous Period" at bounding box center [262, 266] width 58 height 6
click at [293, 265] on input "Previous Period" at bounding box center [293, 265] width 0 height 0
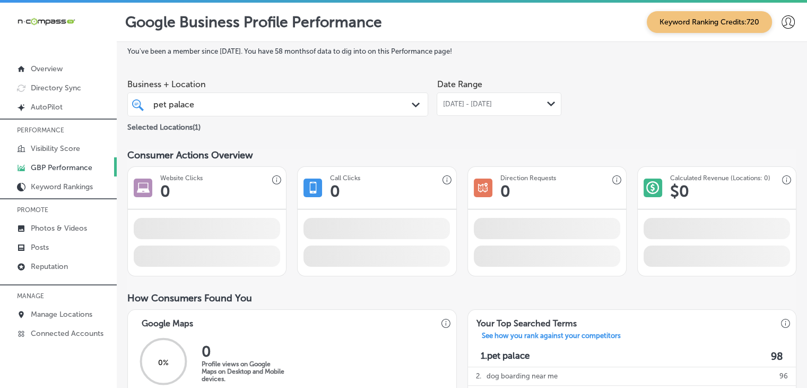
click at [527, 108] on div "[DATE] - [DATE] Path Created with Sketch." at bounding box center [499, 103] width 125 height 23
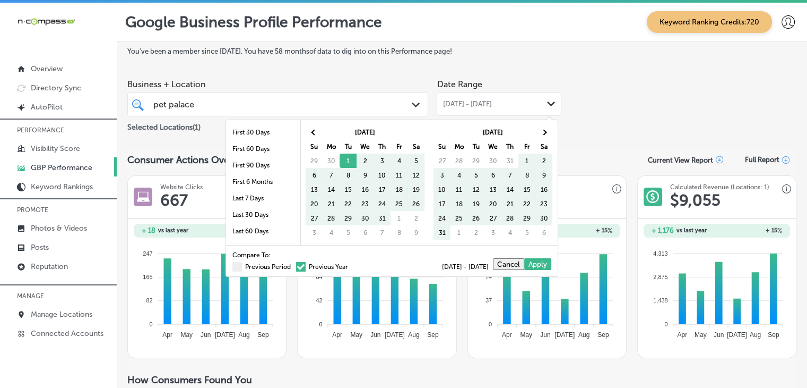
click at [310, 265] on label "Previous Year" at bounding box center [322, 266] width 52 height 6
click at [350, 265] on input "Previous Year" at bounding box center [350, 265] width 0 height 0
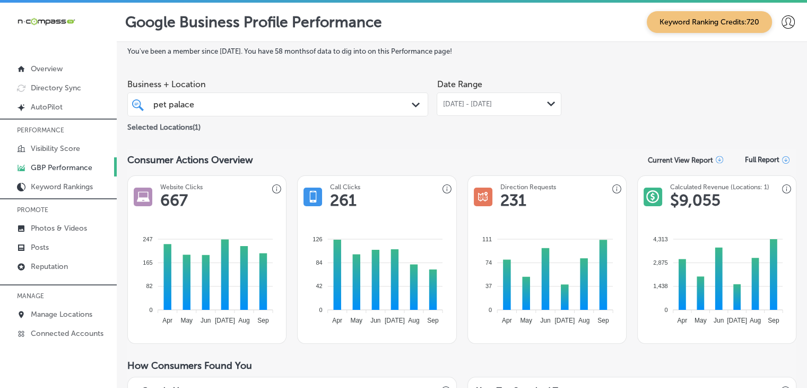
click at [373, 94] on div "[GEOGRAPHIC_DATA] Path Created with Sketch." at bounding box center [277, 104] width 301 height 24
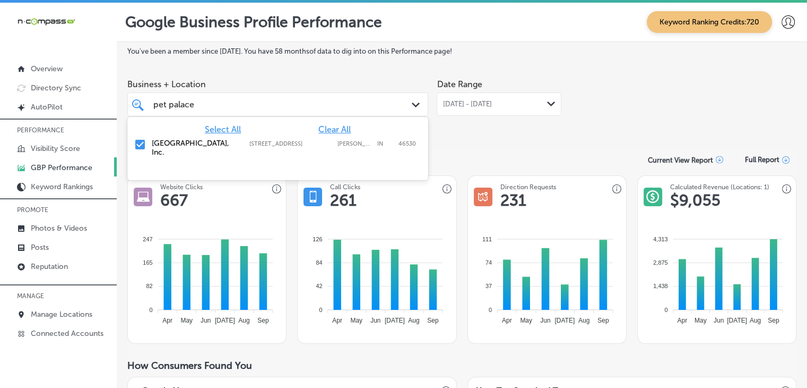
click at [338, 126] on span "Clear All" at bounding box center [335, 129] width 32 height 10
click at [315, 150] on div "Launch Network Digital Media Services, LLC [GEOGRAPHIC_DATA], [GEOGRAPHIC_DATA]…" at bounding box center [261, 148] width 218 height 18
type input "launch"
click at [327, 87] on span "Business + Location" at bounding box center [277, 84] width 301 height 10
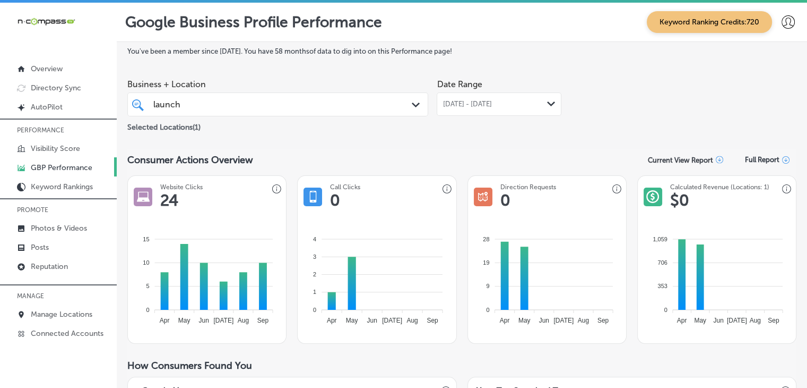
click at [492, 106] on span "[DATE] - [DATE]" at bounding box center [467, 104] width 49 height 8
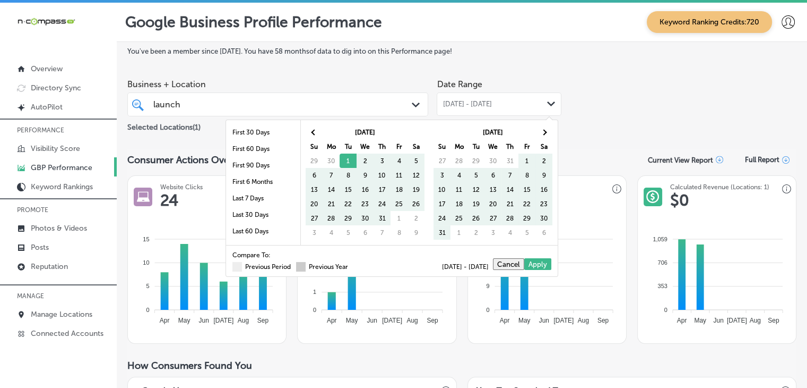
click at [296, 265] on span at bounding box center [301, 267] width 10 height 10
click at [350, 265] on input "Previous Year" at bounding box center [350, 265] width 0 height 0
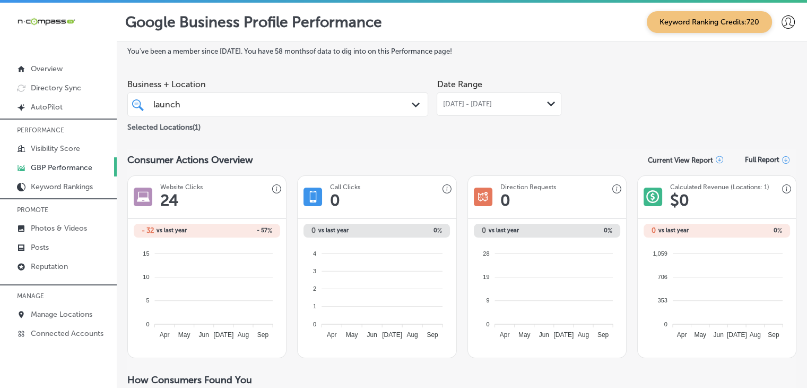
click at [483, 100] on span "[DATE] - [DATE]" at bounding box center [467, 104] width 49 height 8
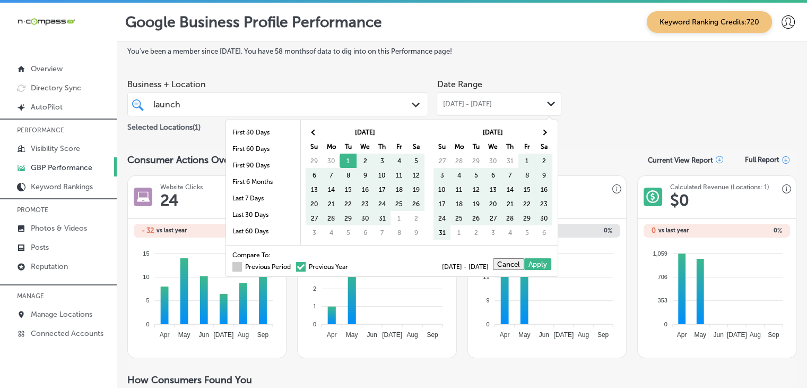
click at [234, 264] on label "Previous Period" at bounding box center [262, 266] width 58 height 6
click at [293, 265] on input "Previous Period" at bounding box center [293, 265] width 0 height 0
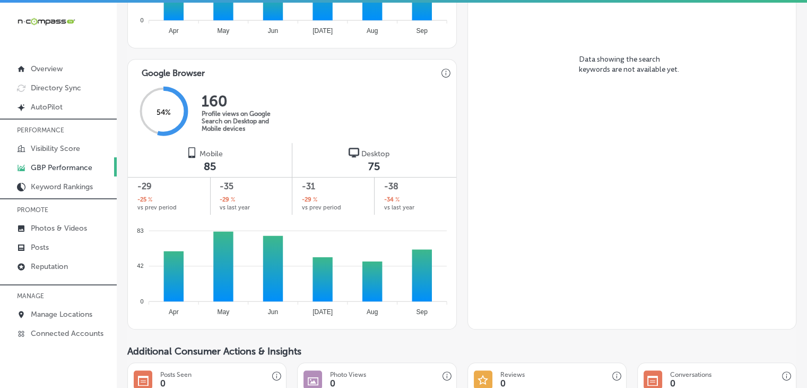
scroll to position [950, 0]
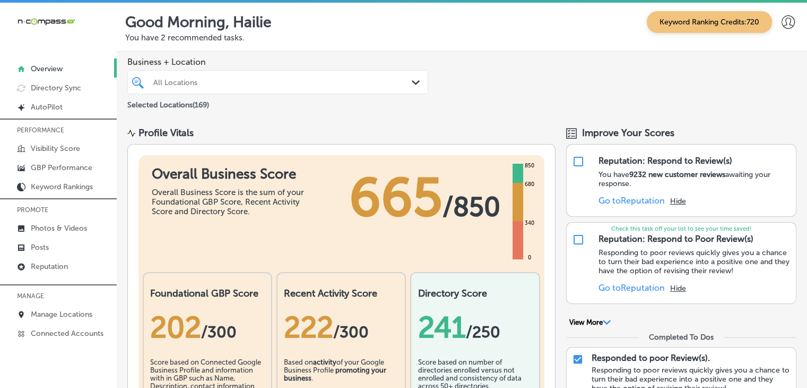
click at [242, 84] on div "All Locations" at bounding box center [283, 82] width 260 height 9
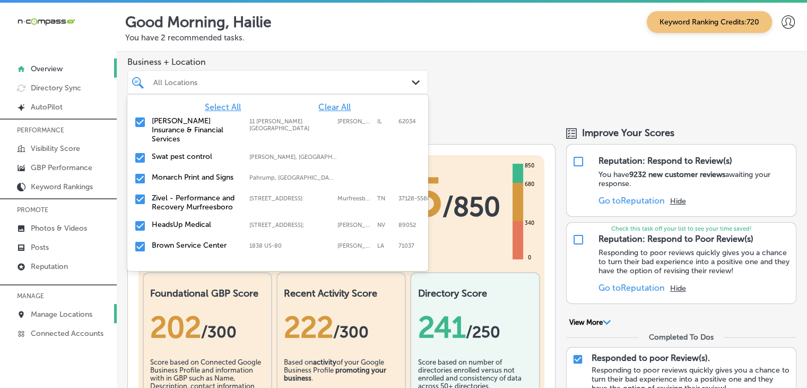
click at [59, 304] on link "Manage Locations" at bounding box center [58, 313] width 117 height 19
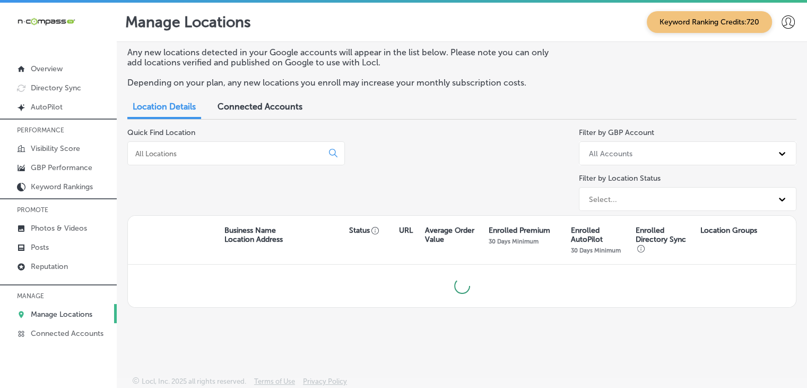
click at [178, 152] on input at bounding box center [227, 154] width 186 height 10
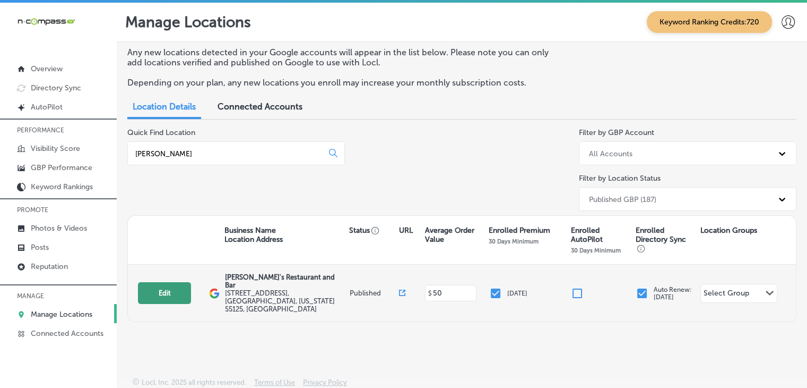
type input "carmine"
click at [189, 282] on button "Edit" at bounding box center [164, 293] width 53 height 22
select select "US"
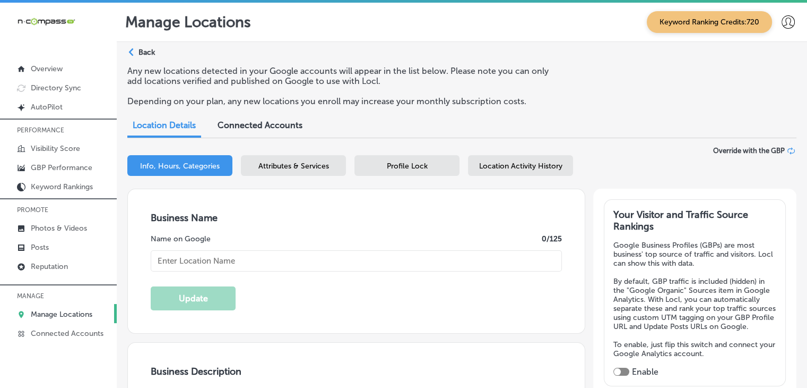
checkbox input "true"
type input "[PERSON_NAME]'s Restaurant and Bar"
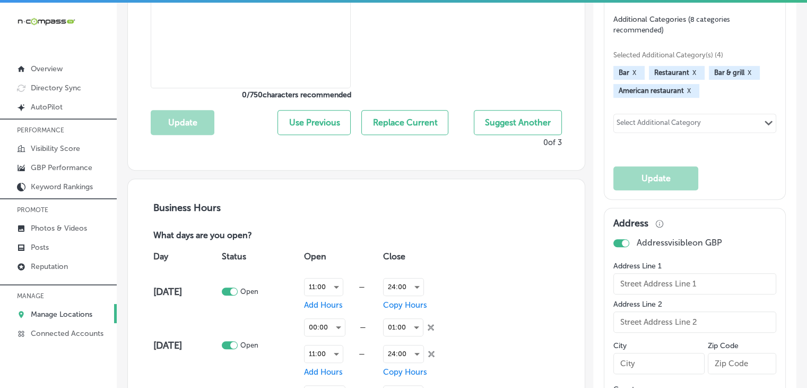
type textarea "Carmine’s Restaurant and Bar is a family-owned gem in Woodbury, MN, serving up …"
type input "[STREET_ADDRESS]"
type input "Woodbury"
type input "55125"
type input "US"
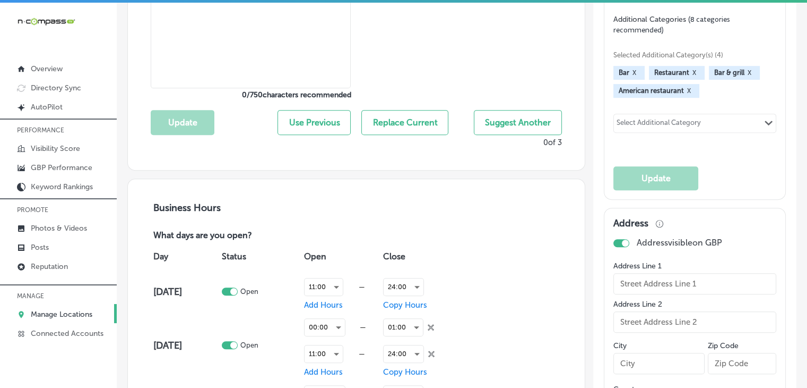
type input "http://carmineswoodbury.com/"
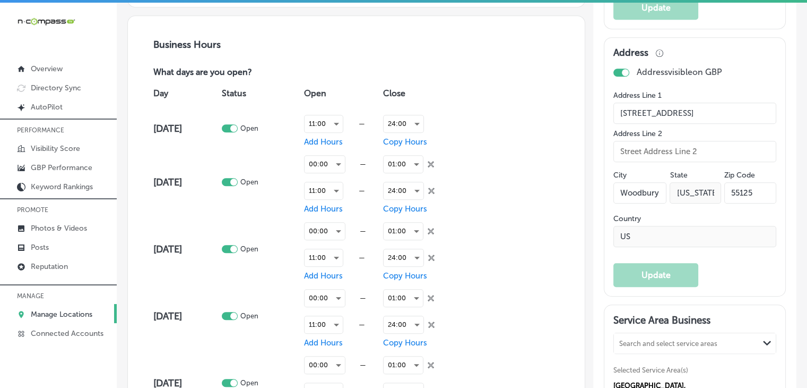
type input "+1 651 730 4500"
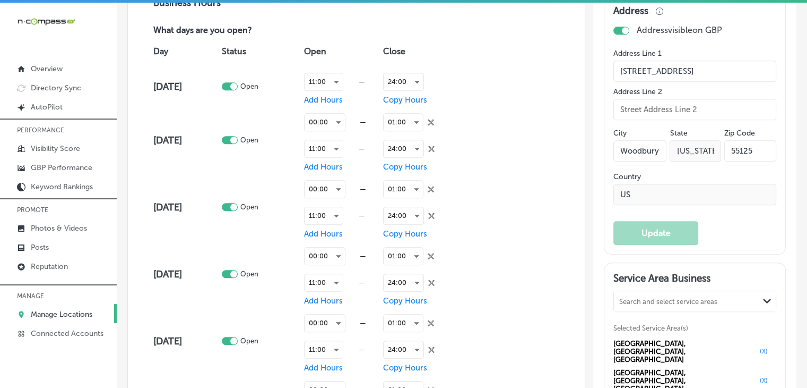
select select "US"
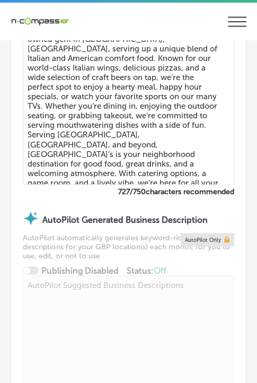
type input "[STREET_ADDRESS]"
type input "Woodbury"
type input "55125"
type input "US"
type input "http://carmineswoodbury.com/"
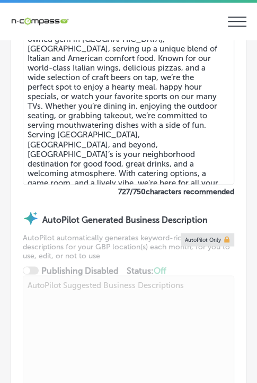
checkbox input "true"
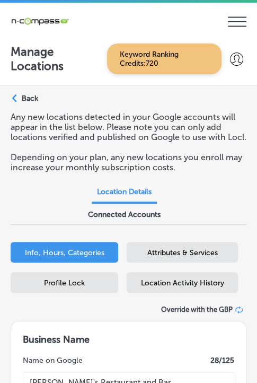
type input "+1 651 730 4500"
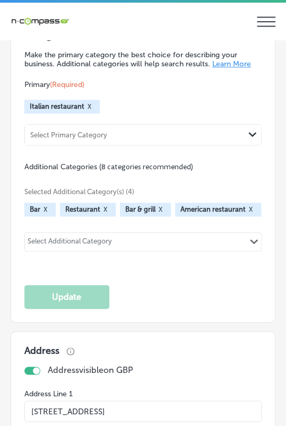
scroll to position [1805, 0]
drag, startPoint x: 231, startPoint y: 0, endPoint x: 114, endPoint y: 183, distance: 217.5
click at [54, 171] on span "Additional Categories (8 categories recommended)" at bounding box center [108, 166] width 169 height 9
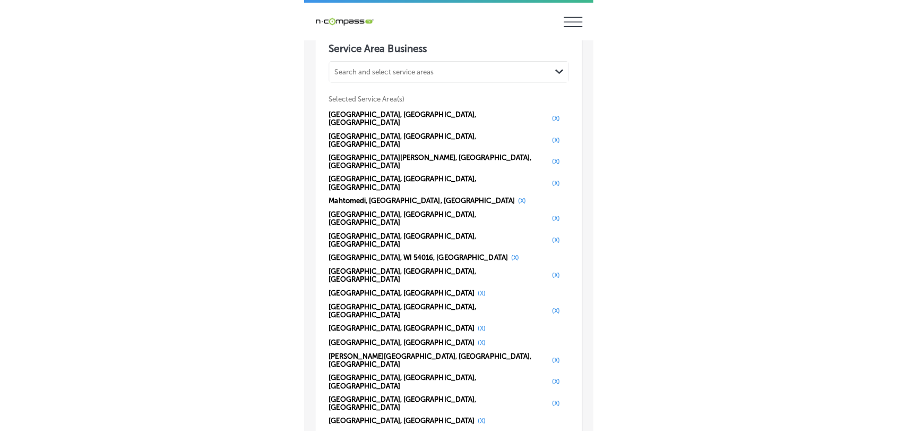
scroll to position [2437, 0]
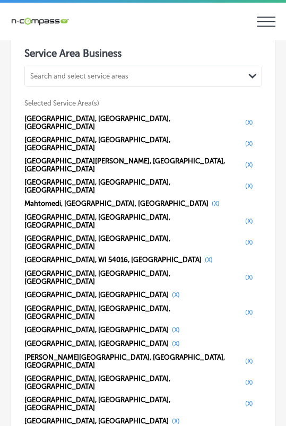
select select "US"
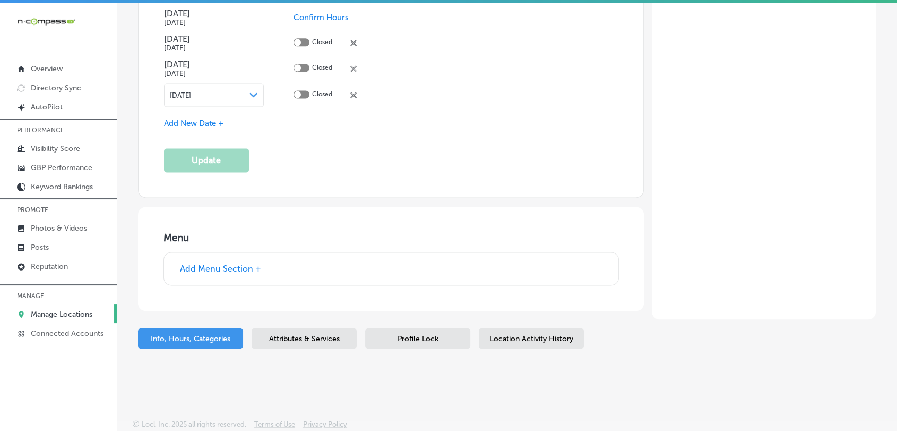
scroll to position [1442, 0]
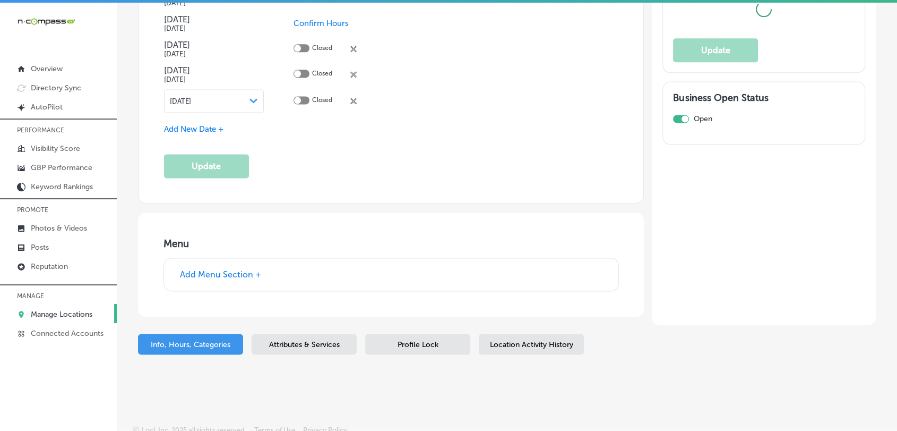
type input "[STREET_ADDRESS]"
type input "Woodbury"
type input "55125"
type input "US"
type input "http://carmineswoodbury.com/"
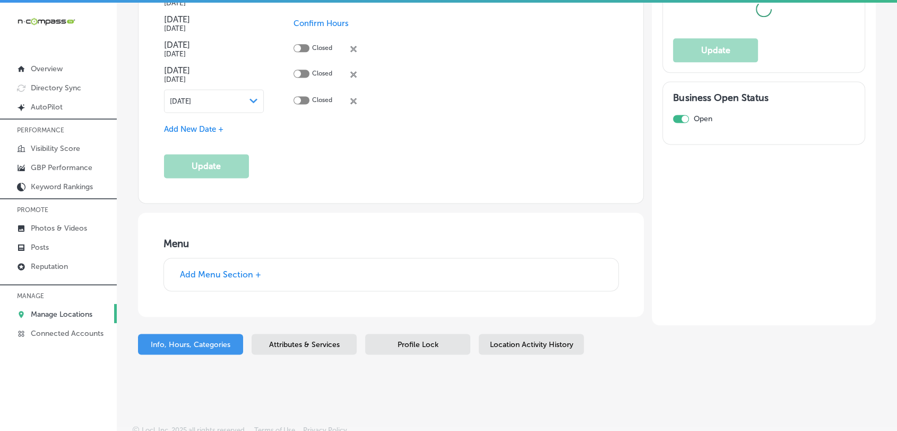
checkbox input "true"
type input "+1 651 730 4500"
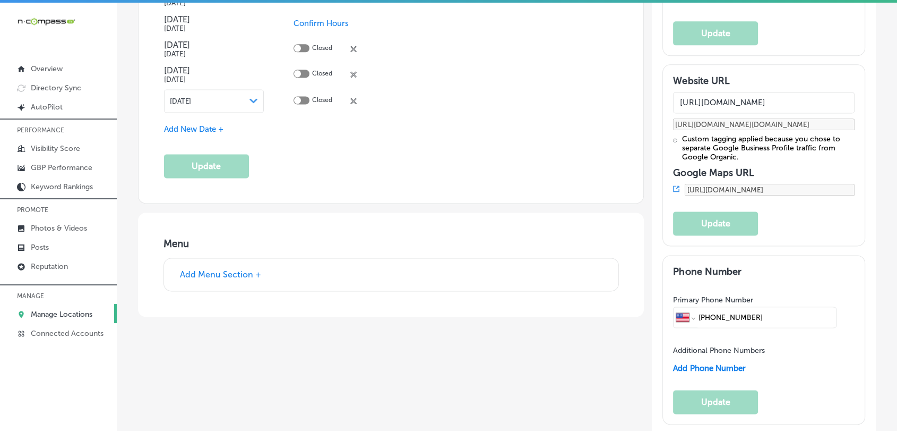
scroll to position [2086, 0]
